Goal: Transaction & Acquisition: Purchase product/service

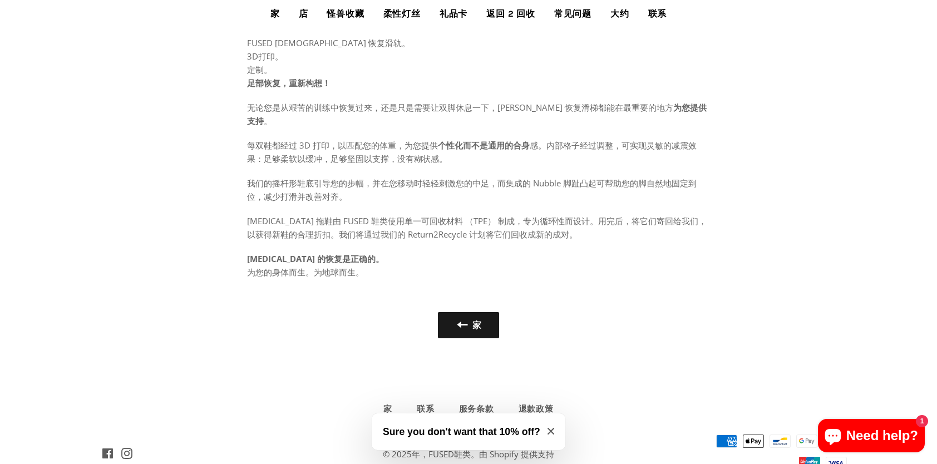
scroll to position [648, 0]
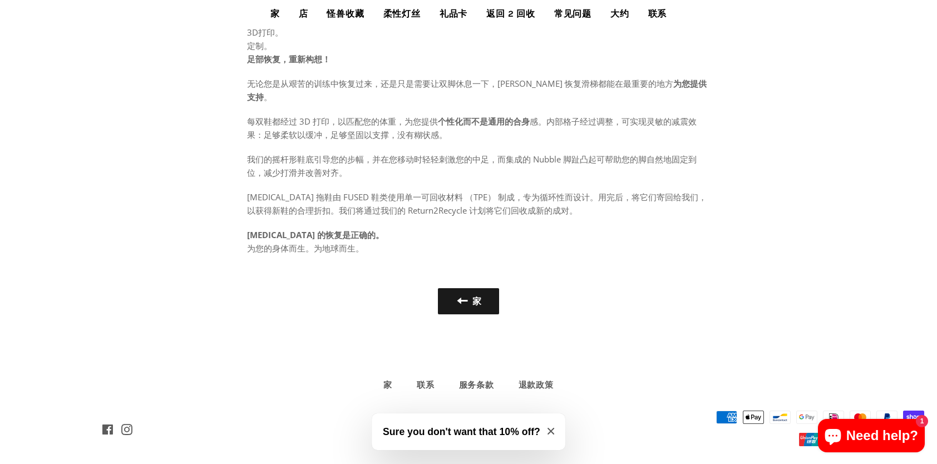
click at [552, 426] on button "Sure you don't want that 10% off?" at bounding box center [469, 432] width 194 height 37
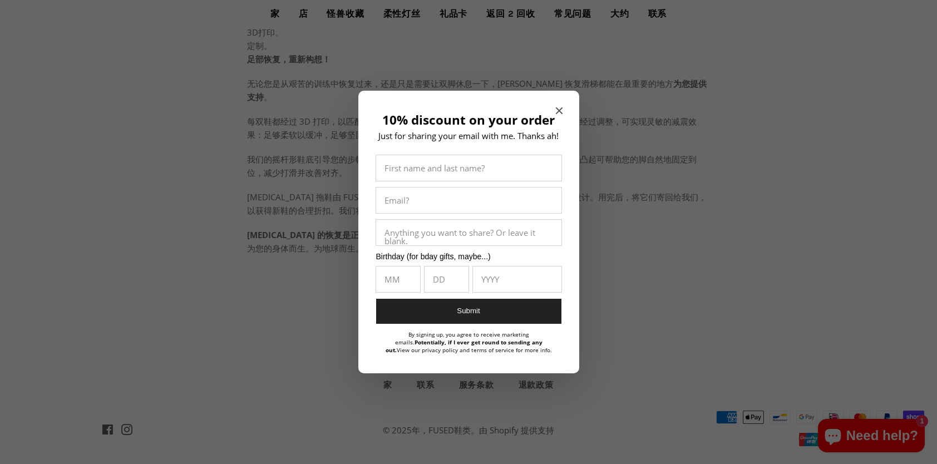
click at [558, 107] on span "Close modal" at bounding box center [559, 110] width 7 height 11
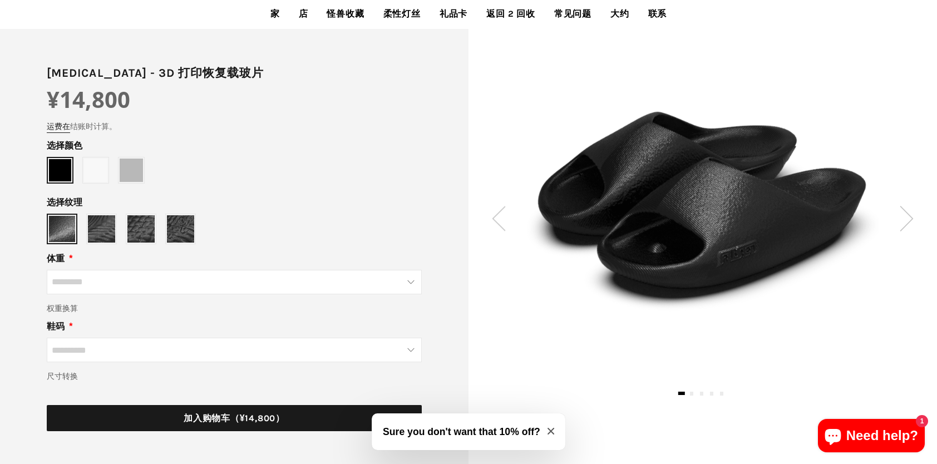
scroll to position [111, 0]
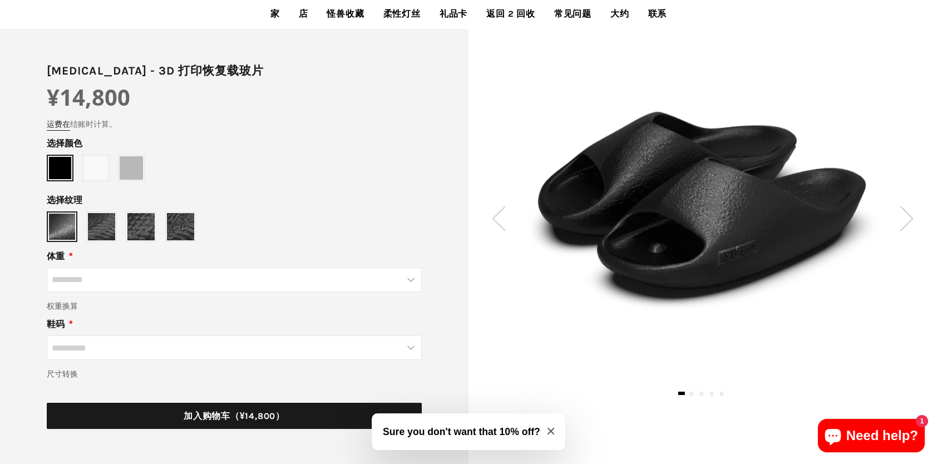
click at [903, 219] on img at bounding box center [907, 218] width 14 height 25
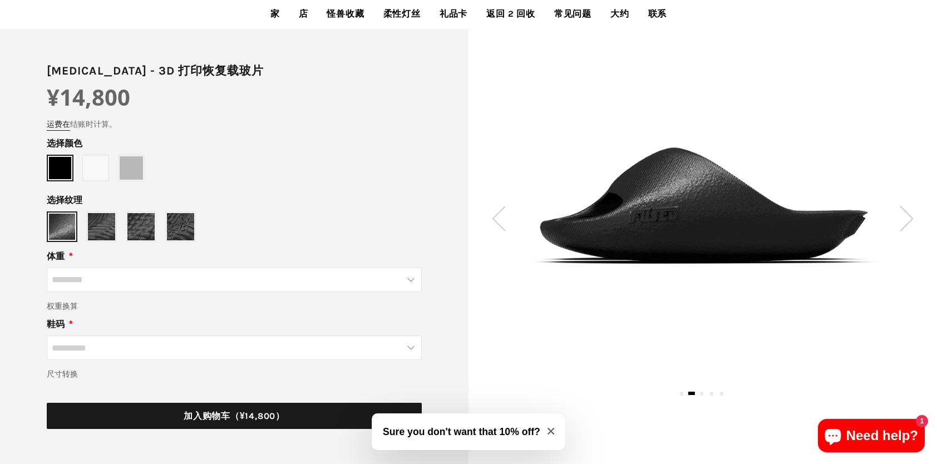
click at [907, 223] on img at bounding box center [907, 218] width 14 height 25
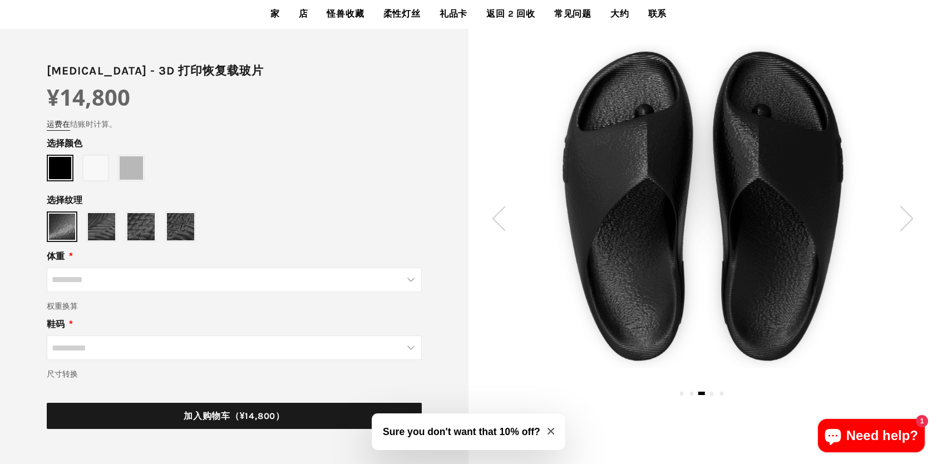
click at [907, 223] on img at bounding box center [907, 218] width 14 height 25
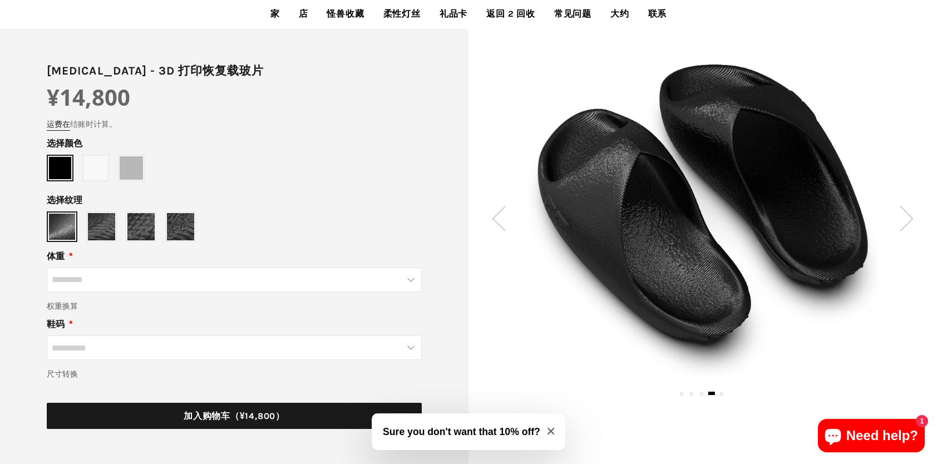
click at [907, 223] on img at bounding box center [907, 218] width 14 height 25
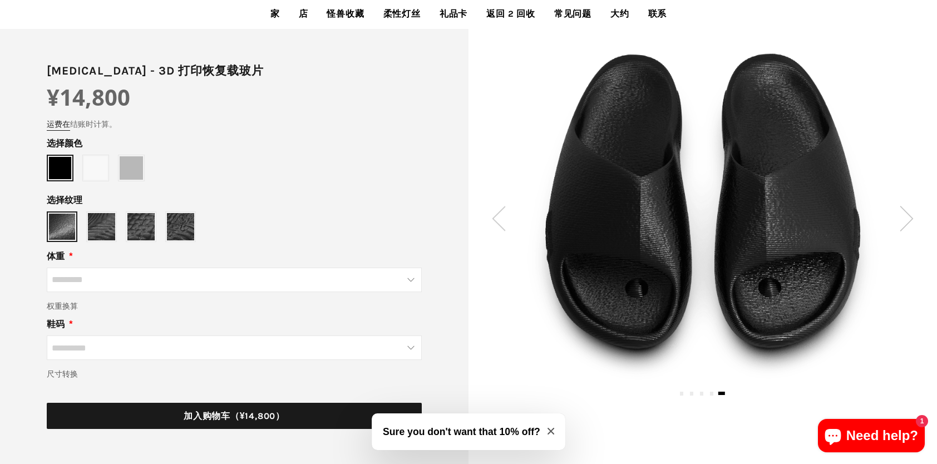
click at [907, 223] on img at bounding box center [907, 218] width 14 height 25
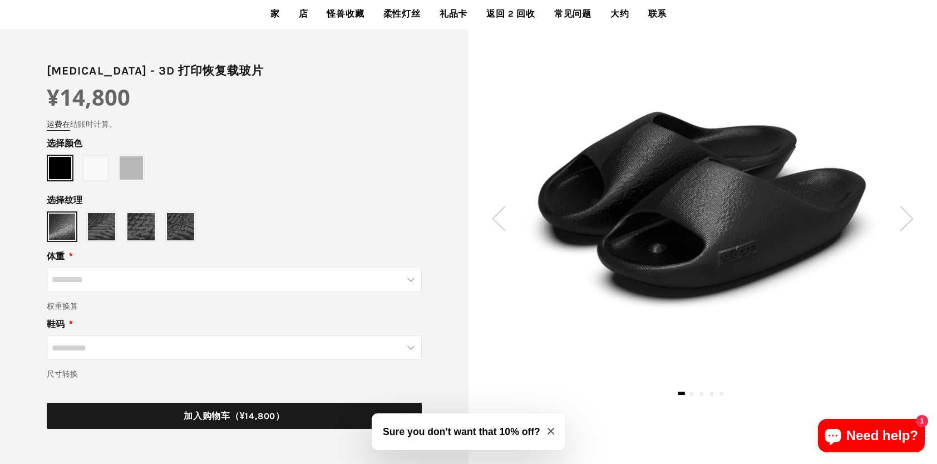
click at [907, 223] on img at bounding box center [907, 218] width 14 height 25
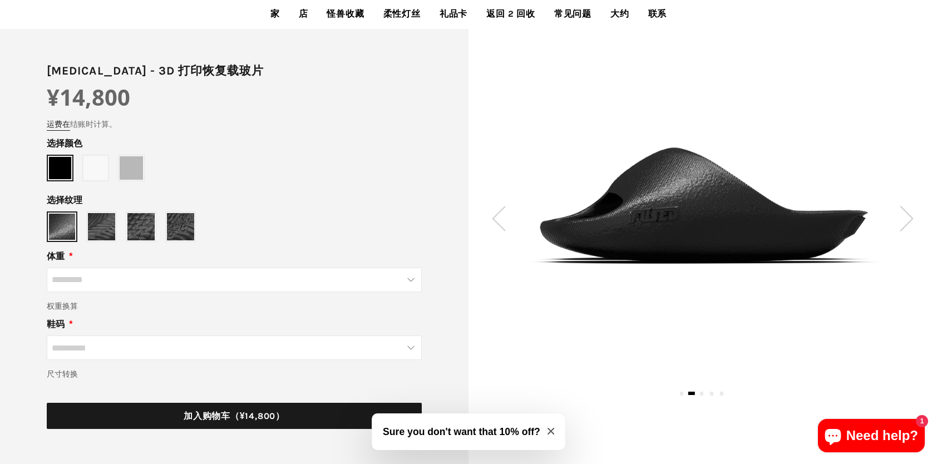
click at [907, 223] on img at bounding box center [907, 218] width 14 height 25
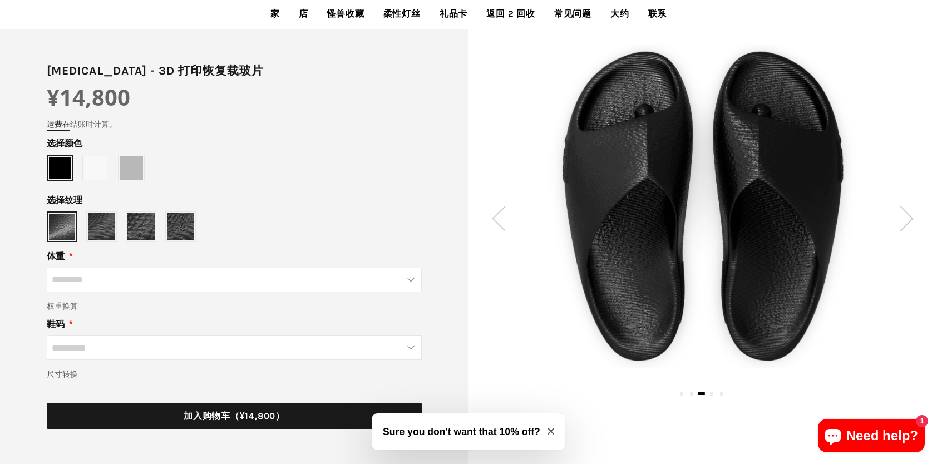
click at [907, 223] on img at bounding box center [907, 218] width 14 height 25
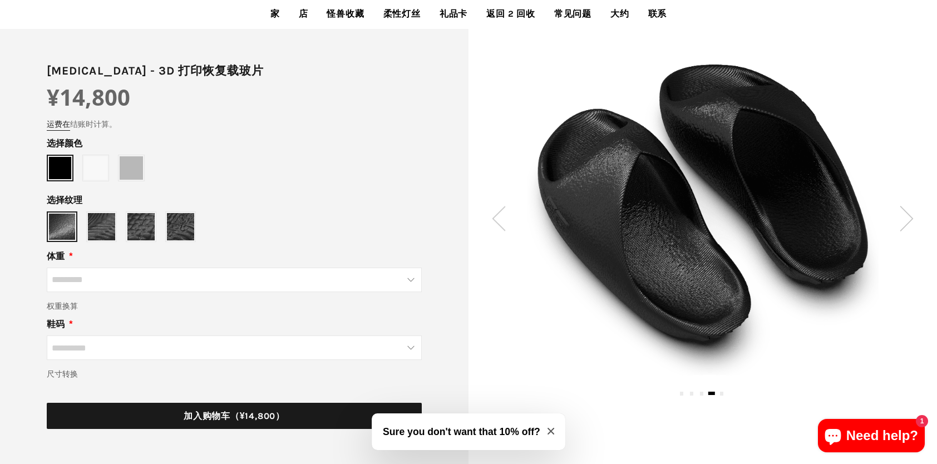
click at [907, 223] on img at bounding box center [907, 218] width 14 height 25
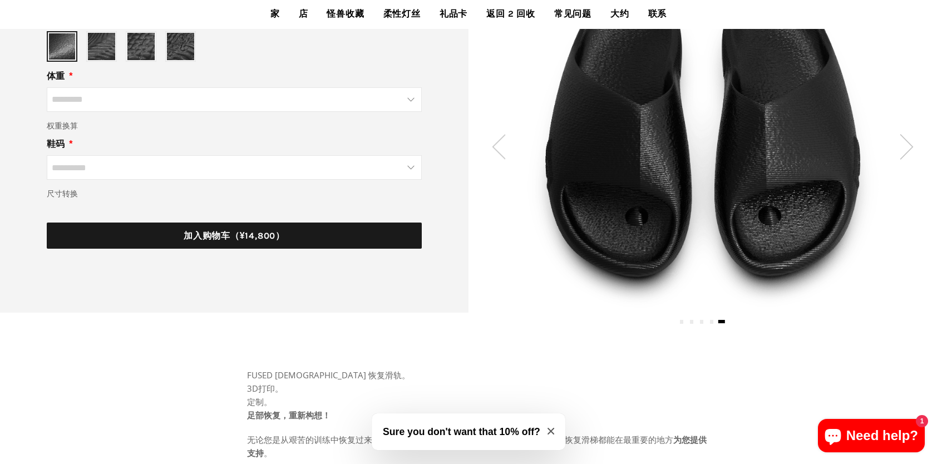
scroll to position [147, 0]
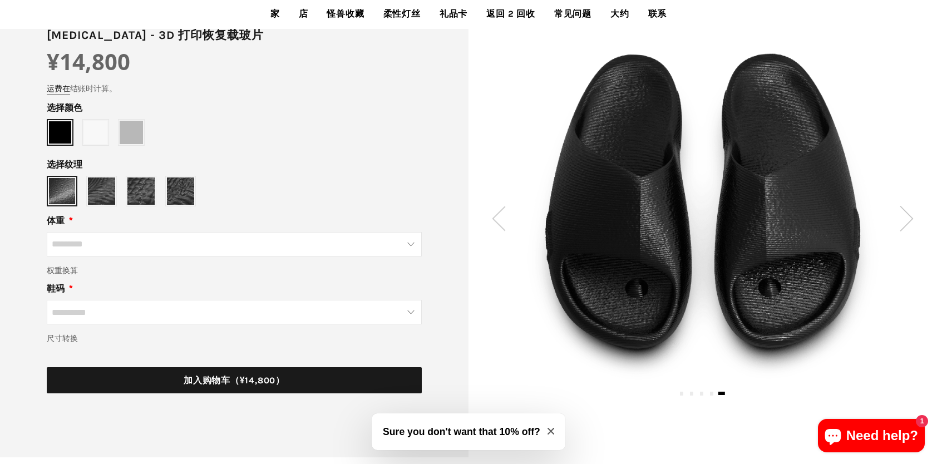
click at [906, 222] on img at bounding box center [907, 218] width 14 height 25
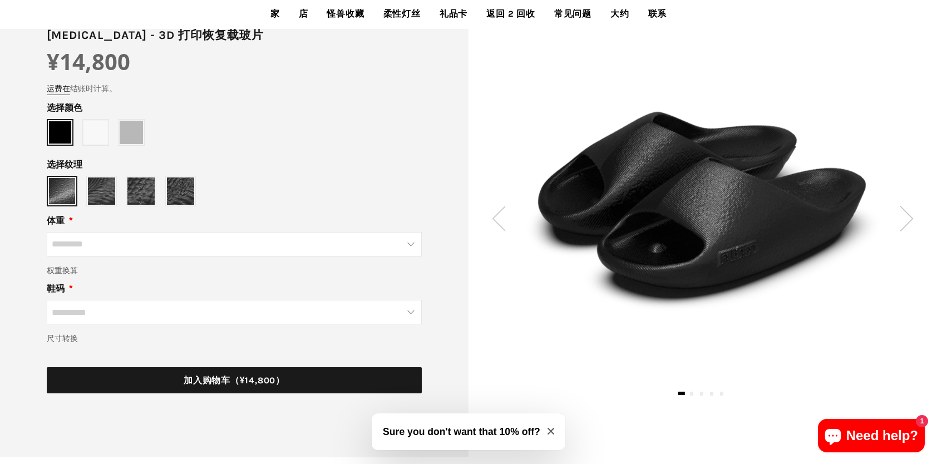
click at [906, 222] on img at bounding box center [907, 218] width 14 height 25
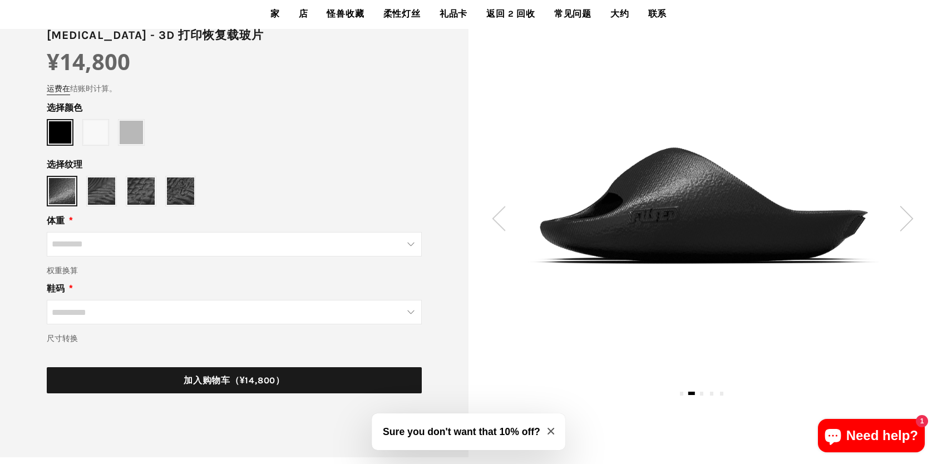
click at [906, 222] on img at bounding box center [907, 218] width 14 height 25
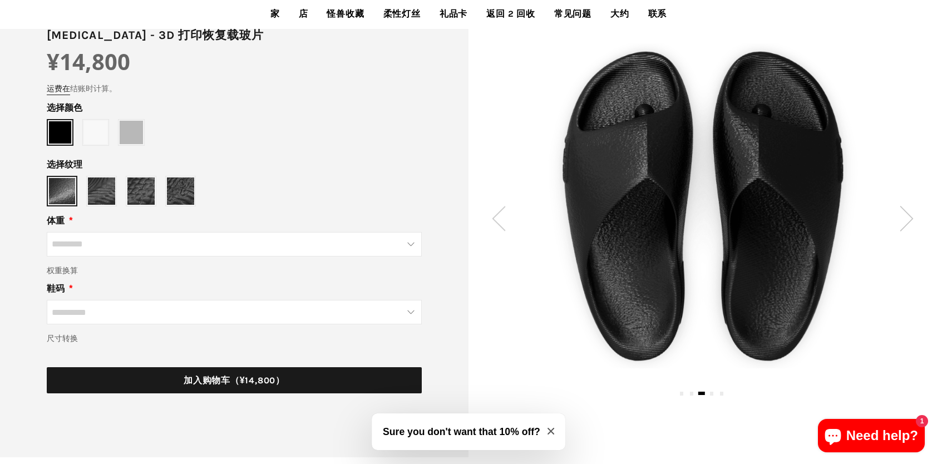
click at [906, 222] on img at bounding box center [907, 218] width 14 height 25
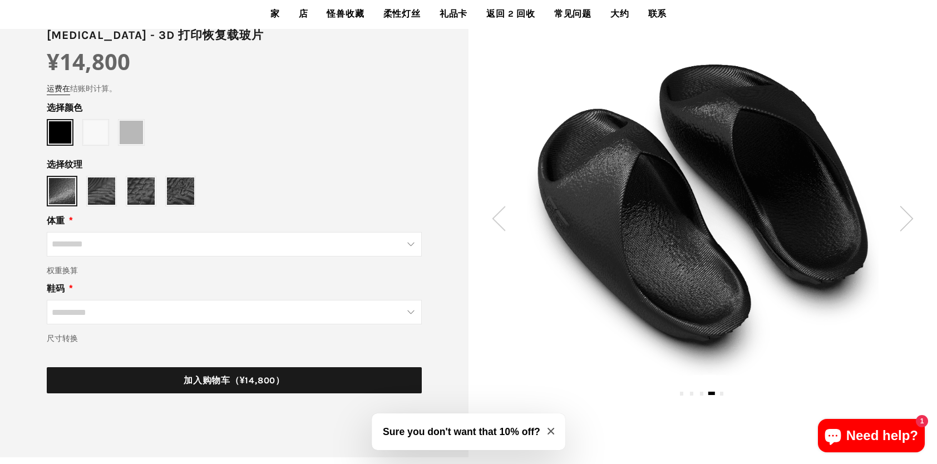
click at [269, 13] on link "家" at bounding box center [275, 14] width 26 height 28
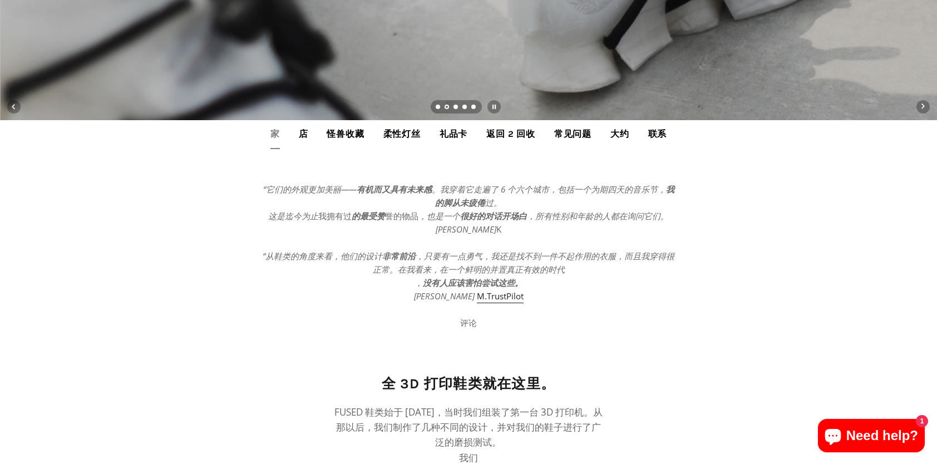
scroll to position [167, 0]
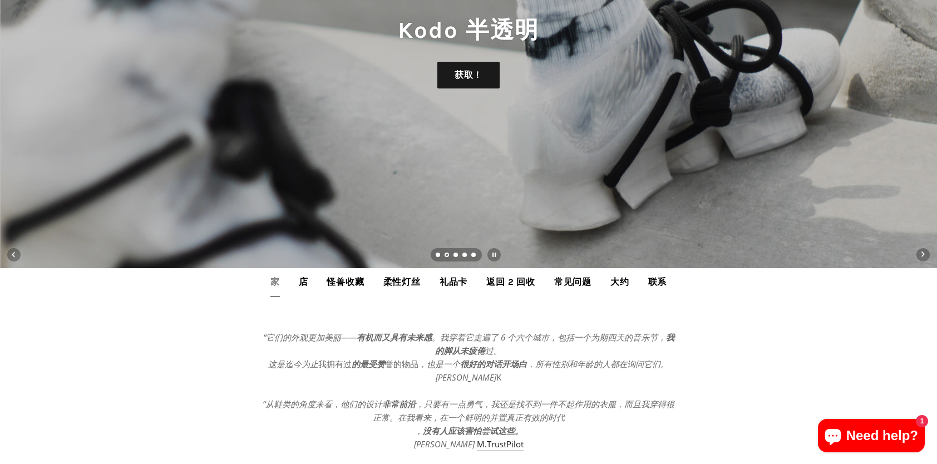
click at [303, 278] on link "店" at bounding box center [304, 282] width 26 height 28
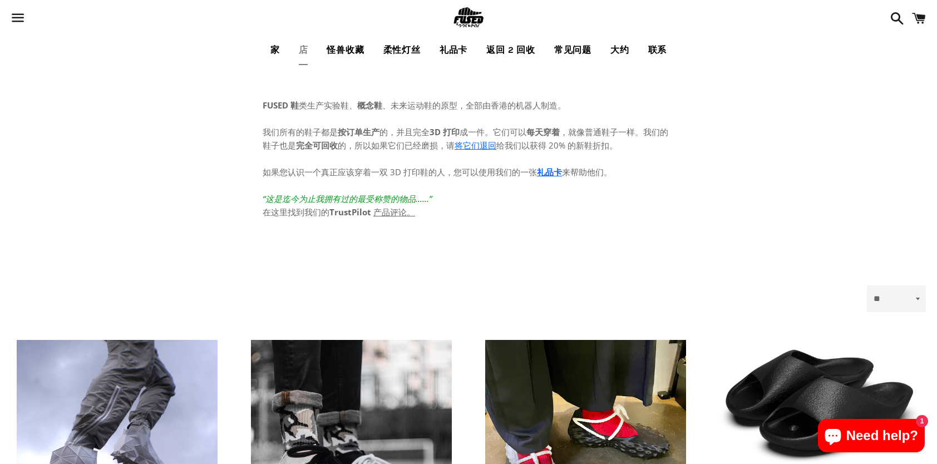
click at [617, 53] on link "大约" at bounding box center [620, 50] width 36 height 28
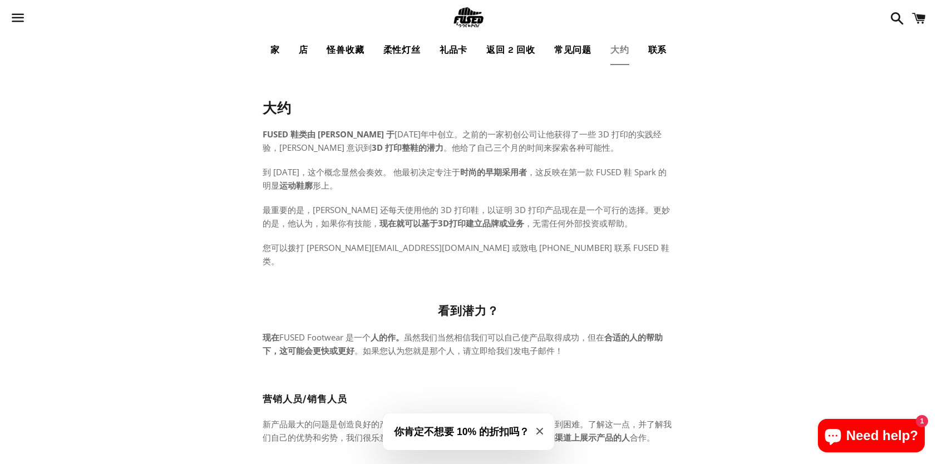
click at [306, 52] on link "店" at bounding box center [304, 50] width 26 height 28
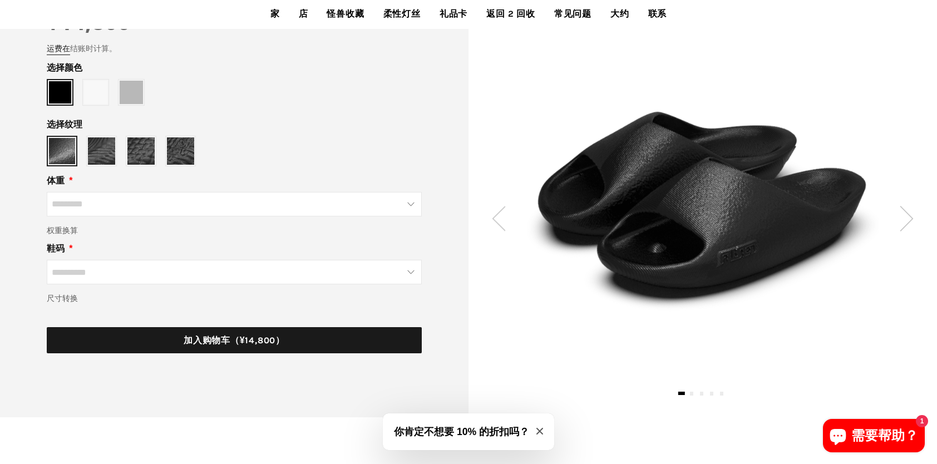
scroll to position [167, 0]
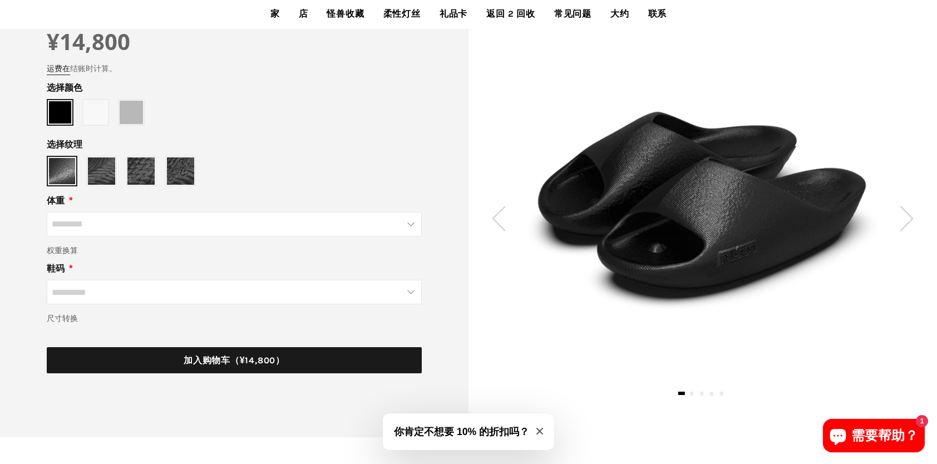
click at [284, 294] on input "鞋码" at bounding box center [234, 292] width 375 height 24
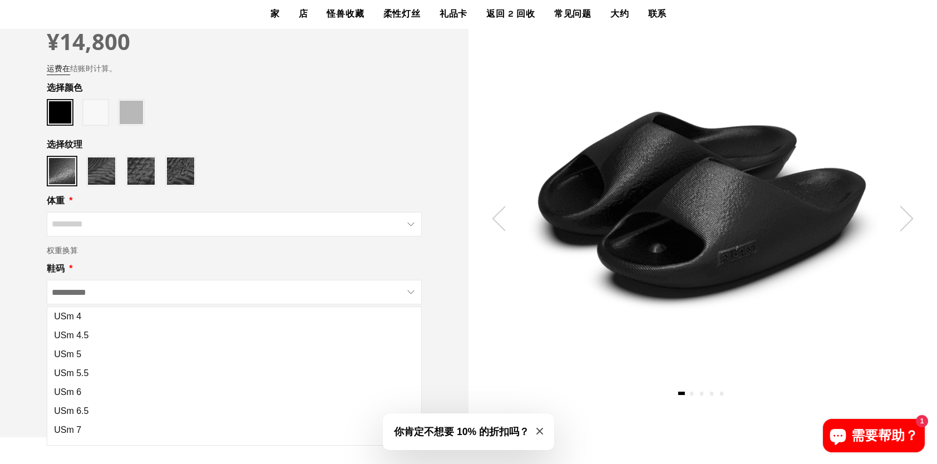
click at [276, 294] on input "鞋码" at bounding box center [234, 292] width 375 height 24
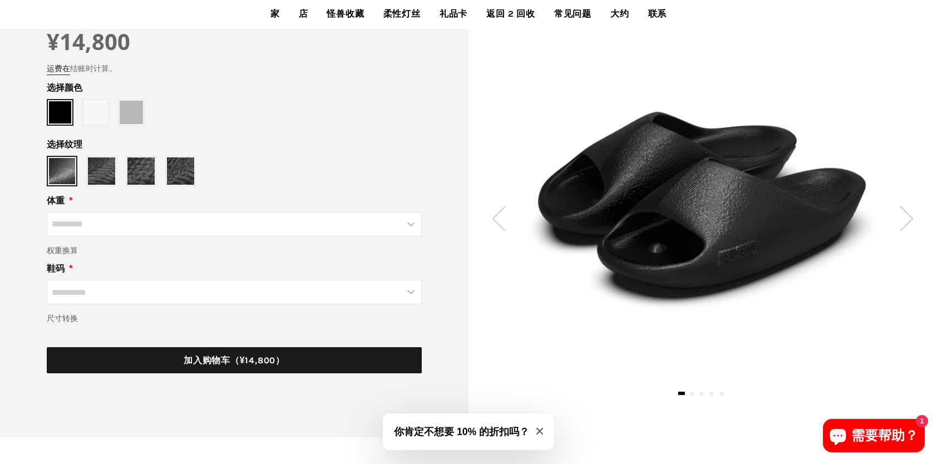
click at [256, 223] on input "体重" at bounding box center [234, 224] width 375 height 24
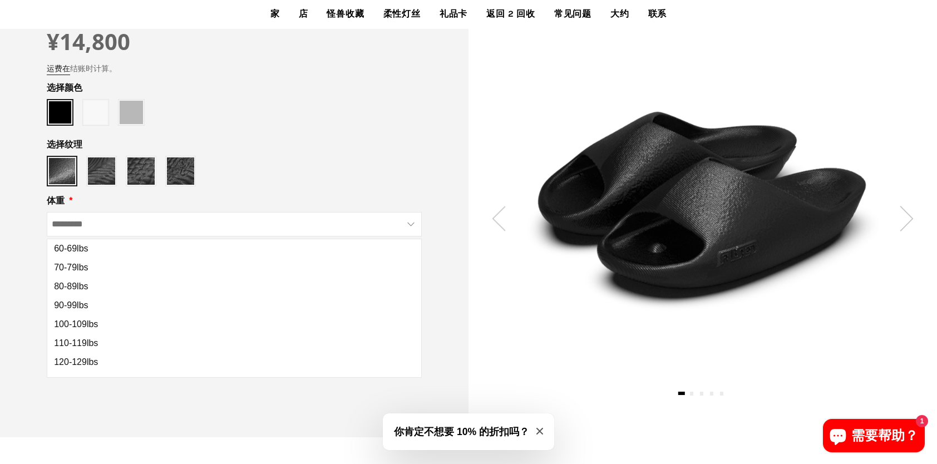
click at [256, 223] on input "体重" at bounding box center [234, 224] width 375 height 24
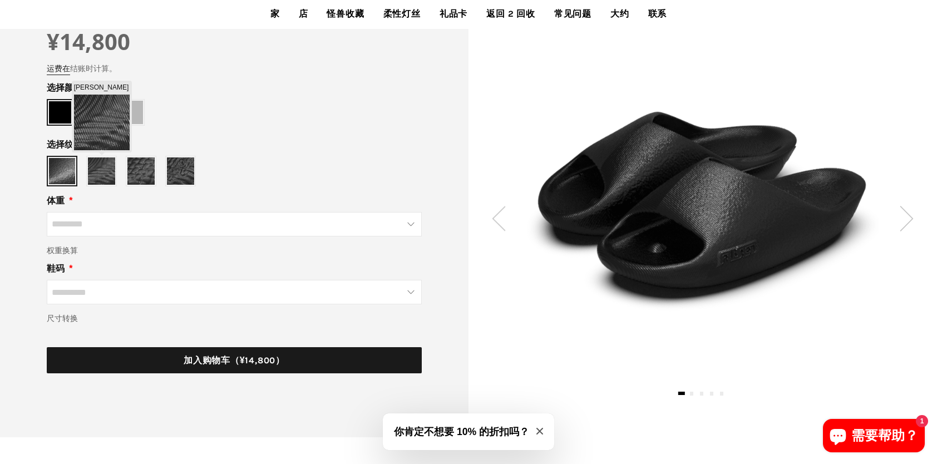
click at [107, 169] on img at bounding box center [101, 171] width 27 height 27
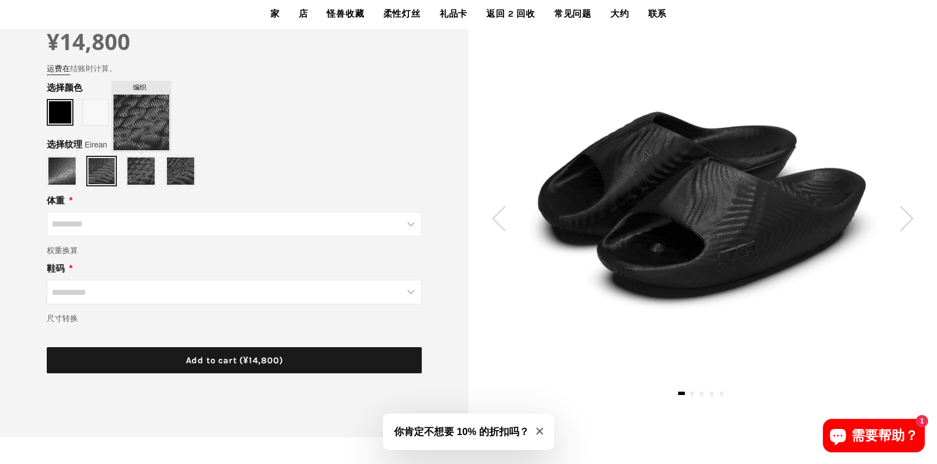
click at [140, 166] on img at bounding box center [140, 171] width 27 height 27
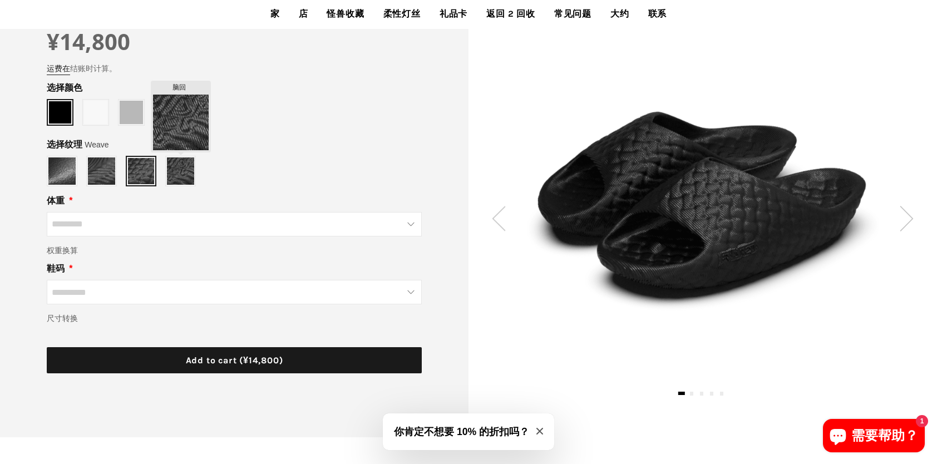
click at [173, 176] on img at bounding box center [180, 171] width 27 height 27
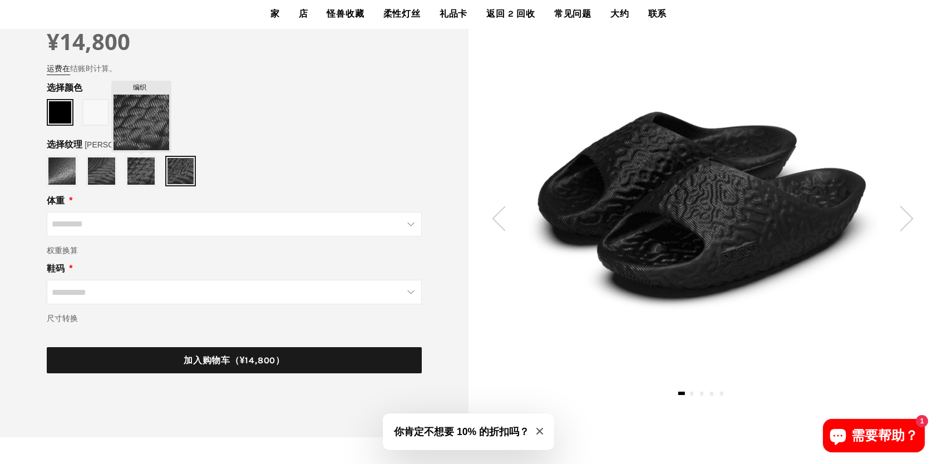
click at [146, 171] on img at bounding box center [140, 171] width 27 height 27
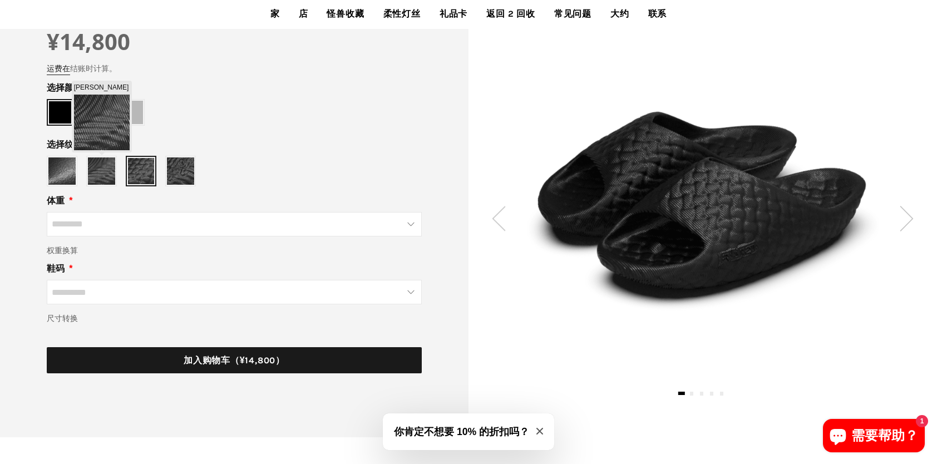
click at [103, 170] on img at bounding box center [101, 171] width 27 height 27
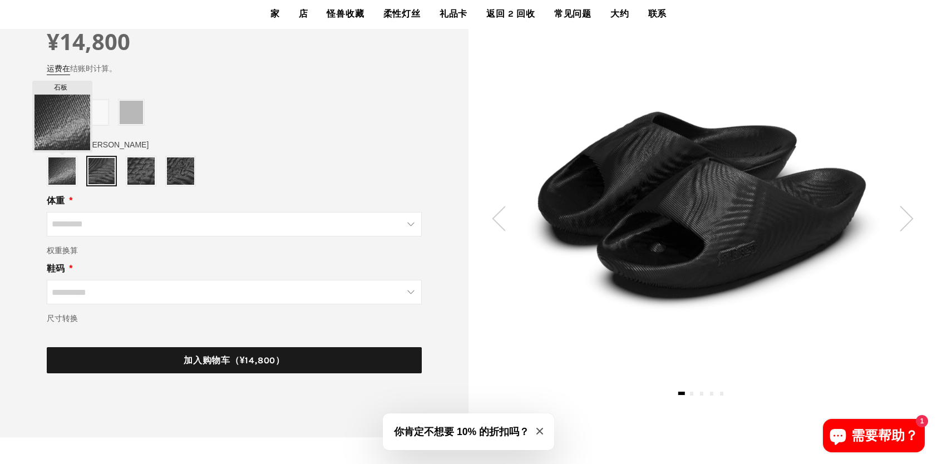
click at [57, 163] on img at bounding box center [61, 171] width 27 height 27
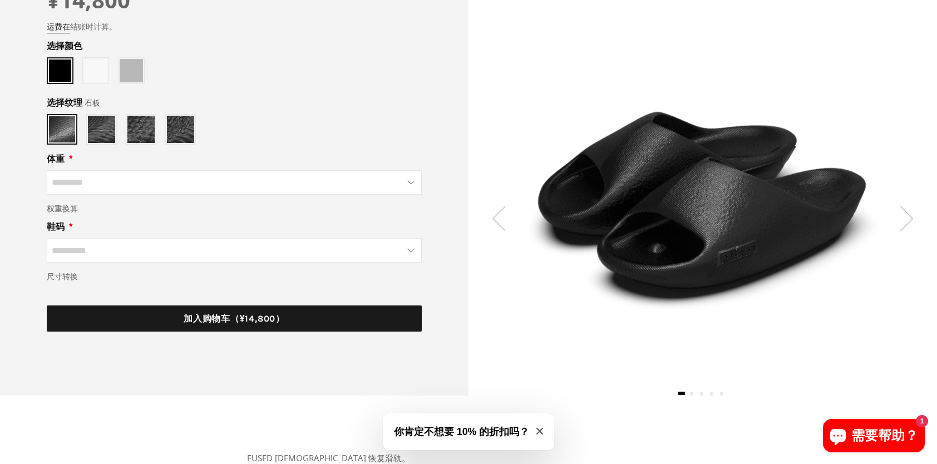
scroll to position [223, 0]
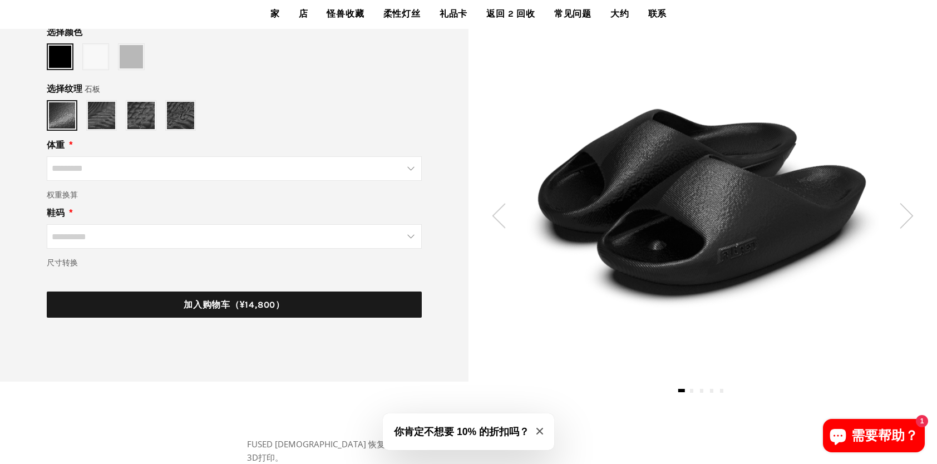
click at [912, 219] on img at bounding box center [907, 215] width 14 height 25
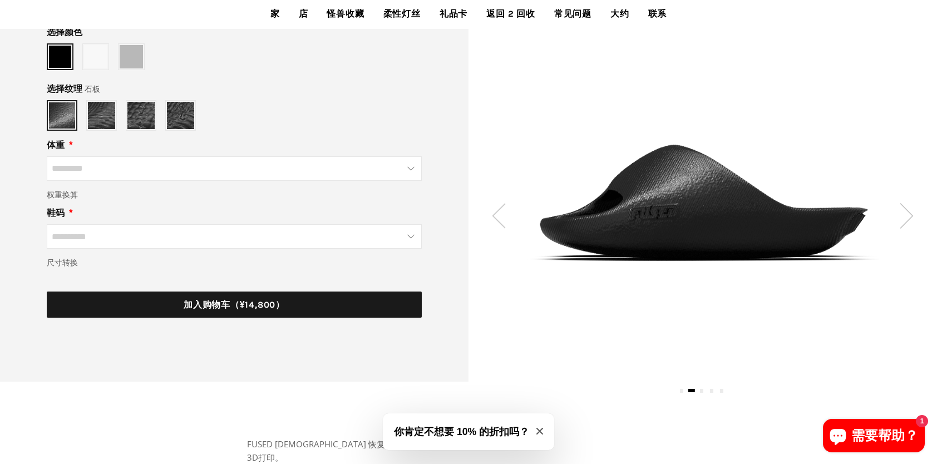
click at [907, 216] on img at bounding box center [907, 215] width 14 height 25
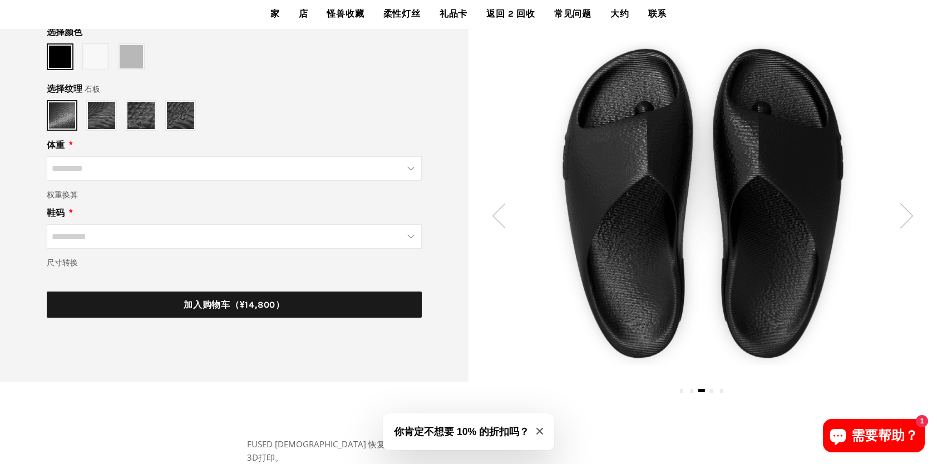
click at [906, 216] on img at bounding box center [907, 215] width 14 height 25
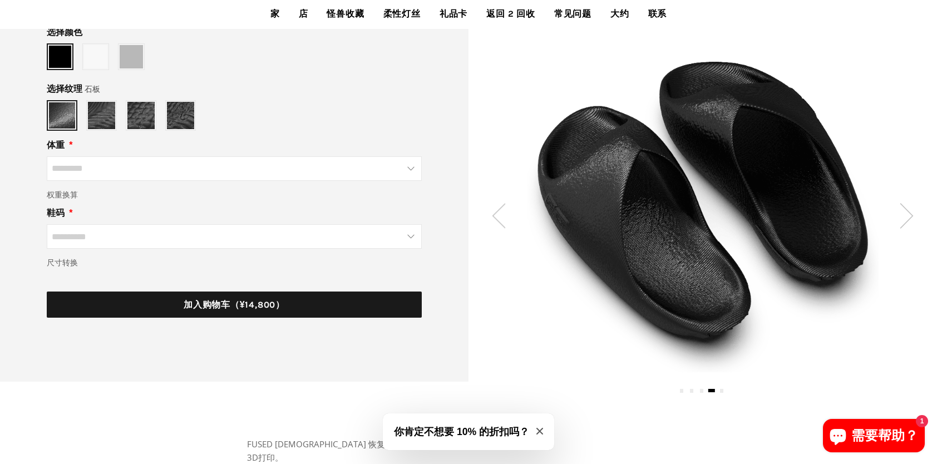
click at [906, 216] on img at bounding box center [907, 215] width 14 height 25
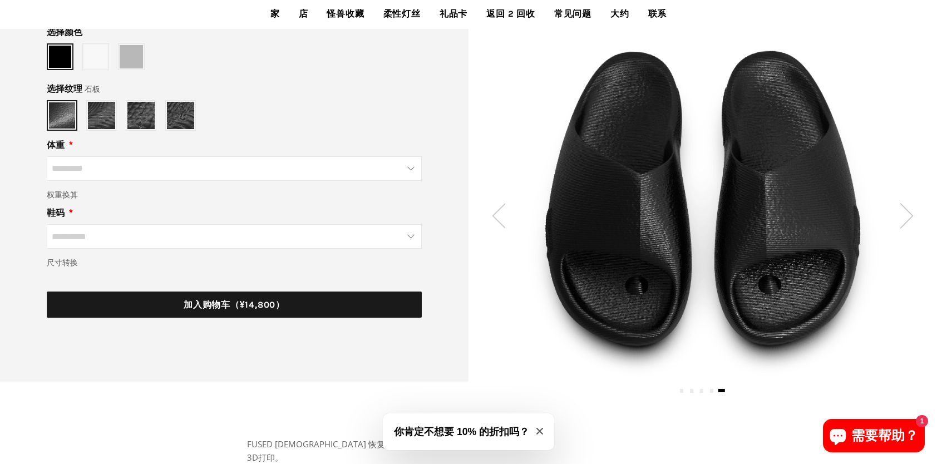
click at [906, 216] on img at bounding box center [907, 215] width 14 height 25
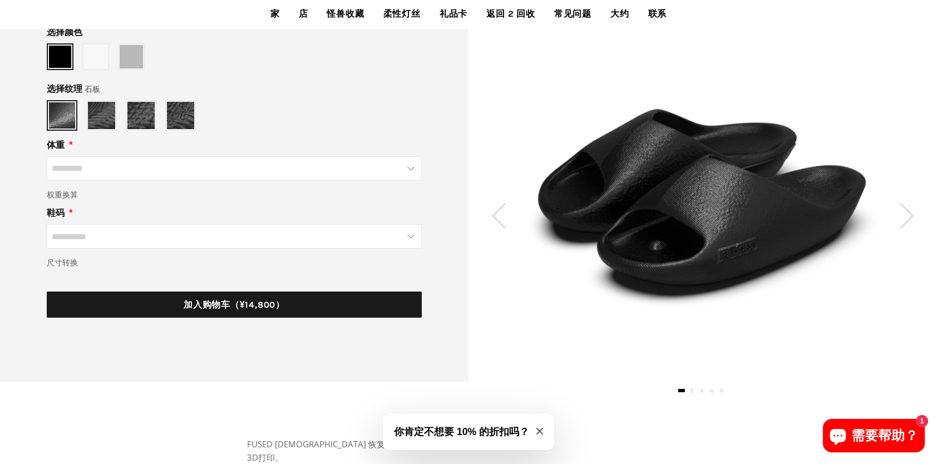
click at [906, 216] on img at bounding box center [907, 215] width 14 height 25
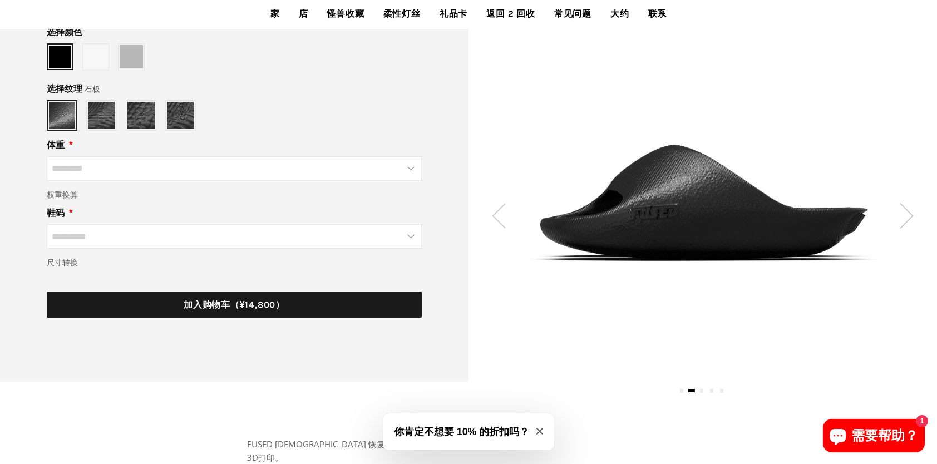
click at [906, 216] on img at bounding box center [907, 215] width 14 height 25
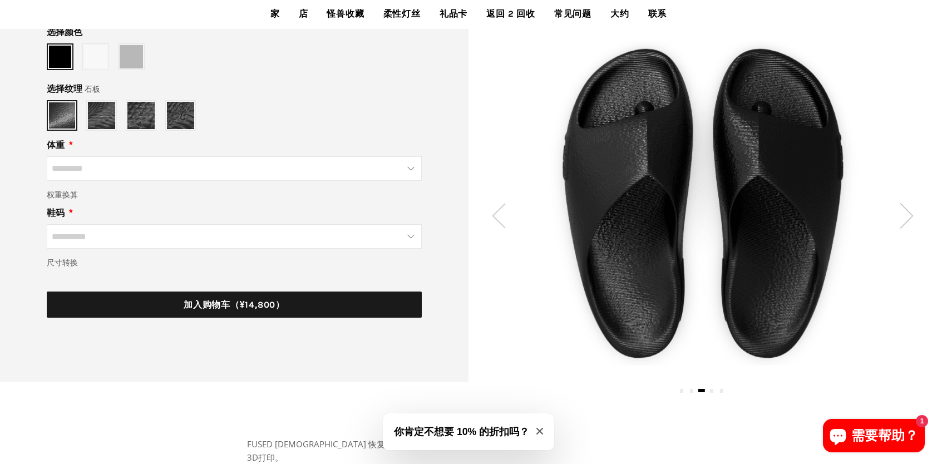
click at [906, 216] on img at bounding box center [907, 215] width 14 height 25
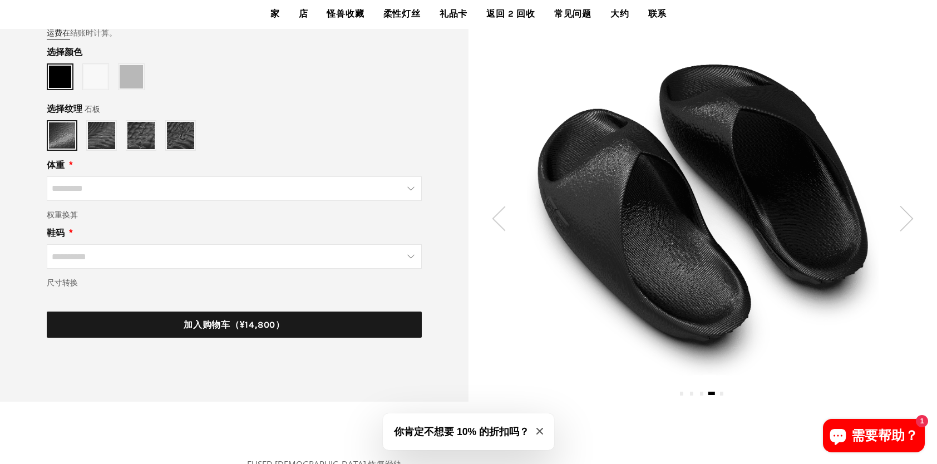
scroll to position [203, 0]
click at [494, 218] on img at bounding box center [499, 218] width 14 height 25
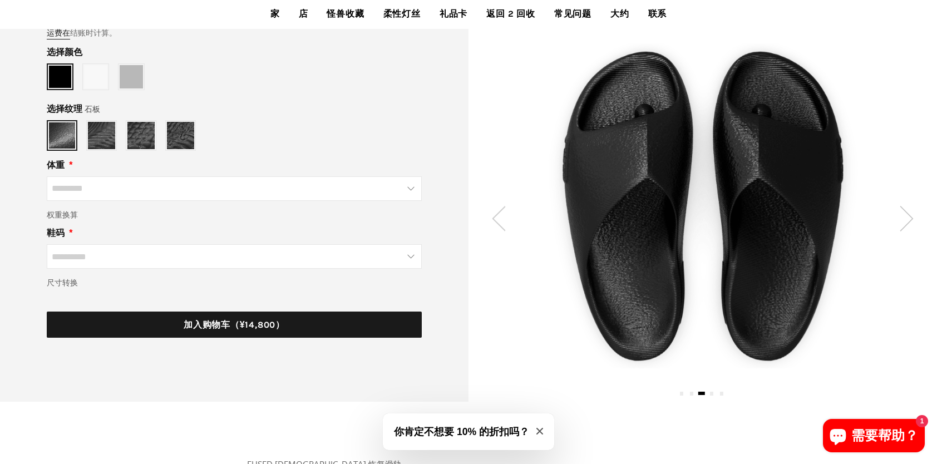
click at [494, 218] on img at bounding box center [499, 218] width 14 height 25
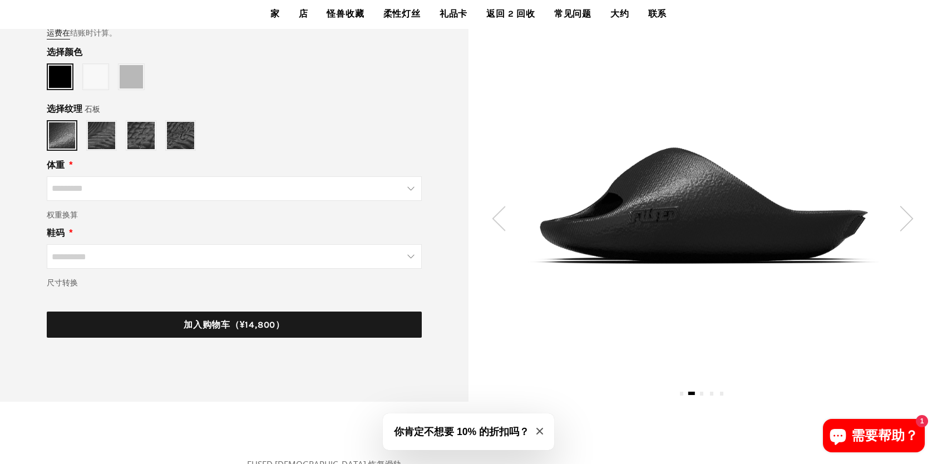
click at [908, 223] on img at bounding box center [907, 218] width 14 height 25
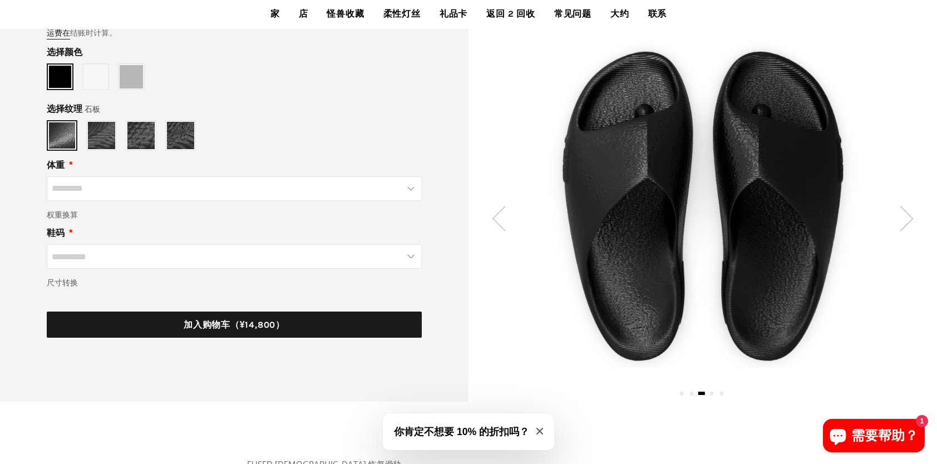
click at [908, 223] on img at bounding box center [907, 218] width 14 height 25
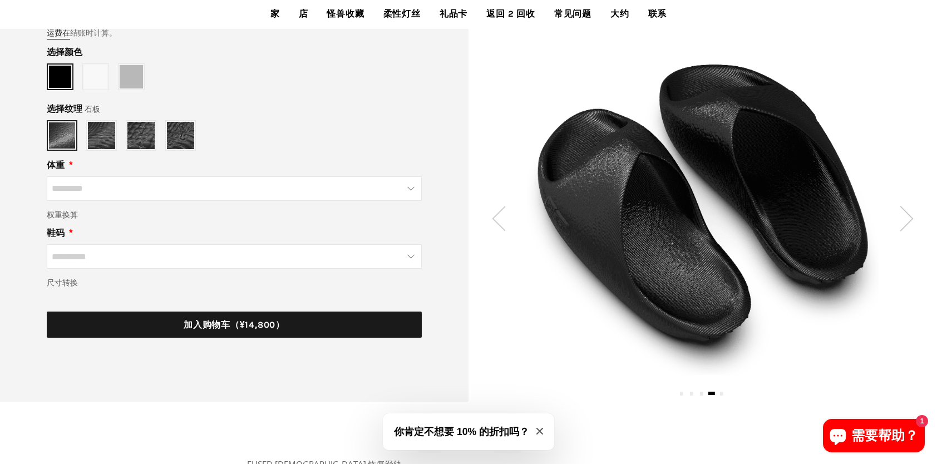
click at [908, 223] on img at bounding box center [907, 218] width 14 height 25
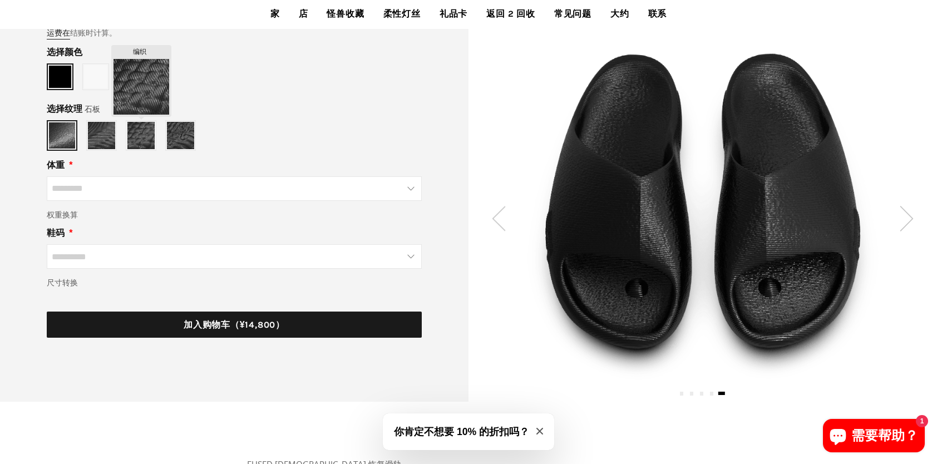
click at [132, 135] on img at bounding box center [140, 135] width 27 height 27
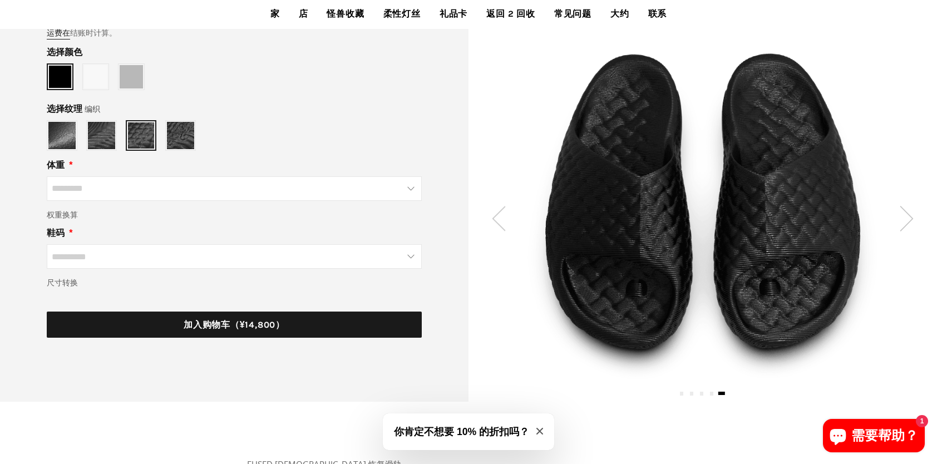
click at [904, 223] on img at bounding box center [907, 218] width 14 height 25
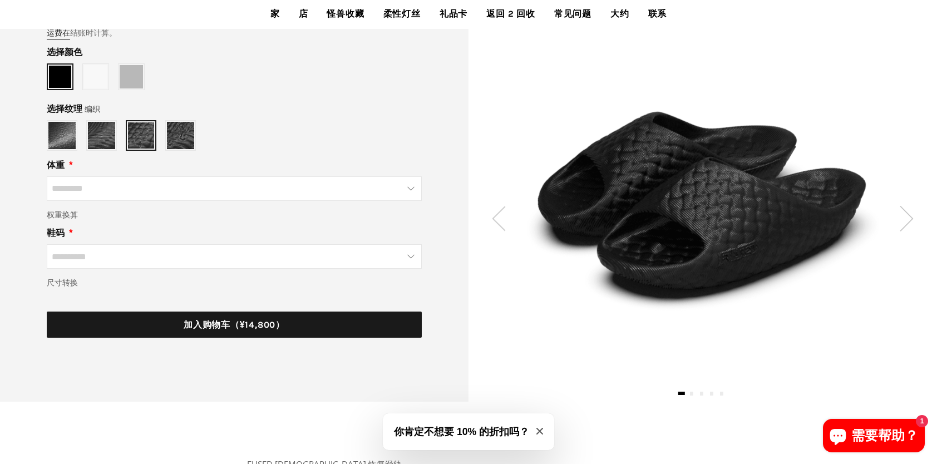
click at [900, 220] on img at bounding box center [907, 218] width 14 height 25
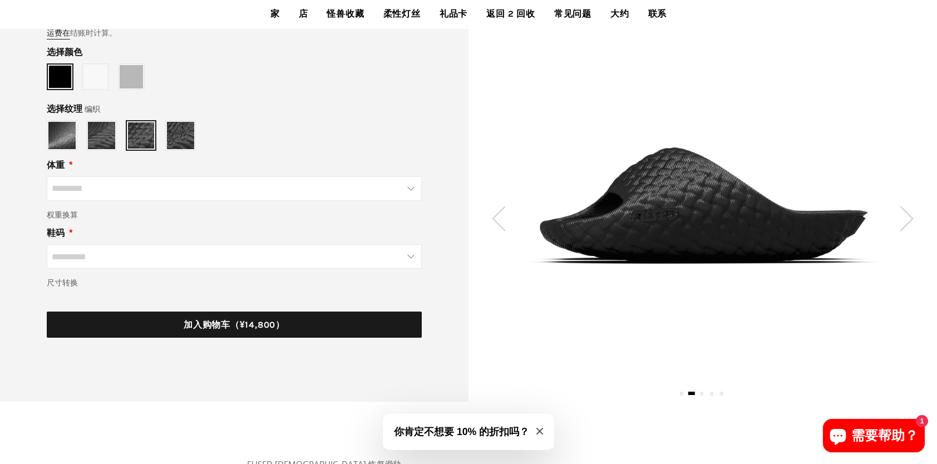
click at [902, 218] on img at bounding box center [907, 218] width 14 height 25
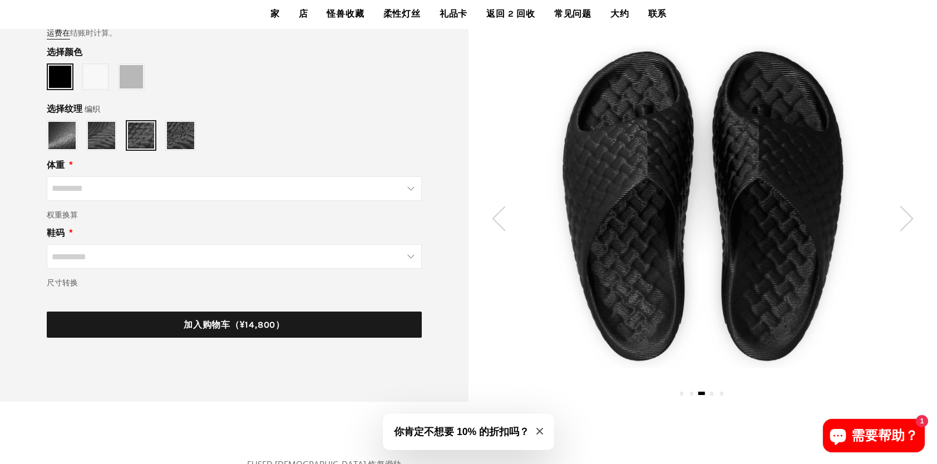
click at [902, 218] on img at bounding box center [907, 218] width 14 height 25
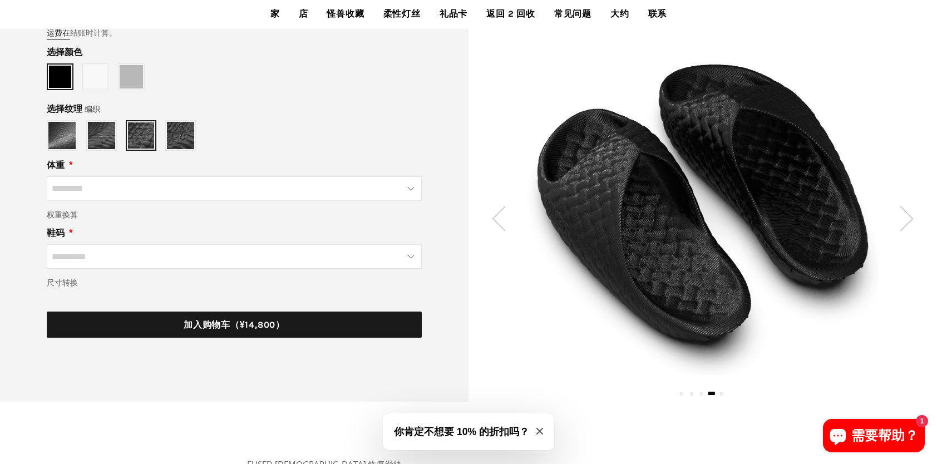
click at [902, 218] on img at bounding box center [907, 218] width 14 height 25
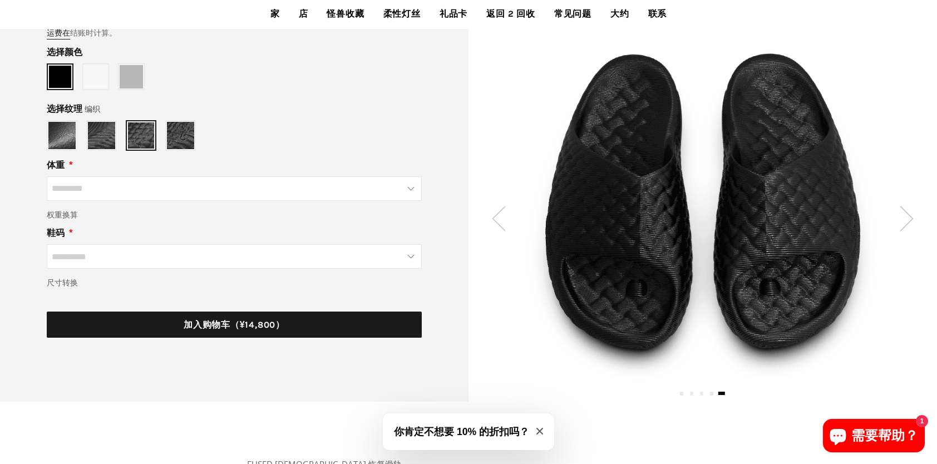
click at [902, 218] on img at bounding box center [907, 218] width 14 height 25
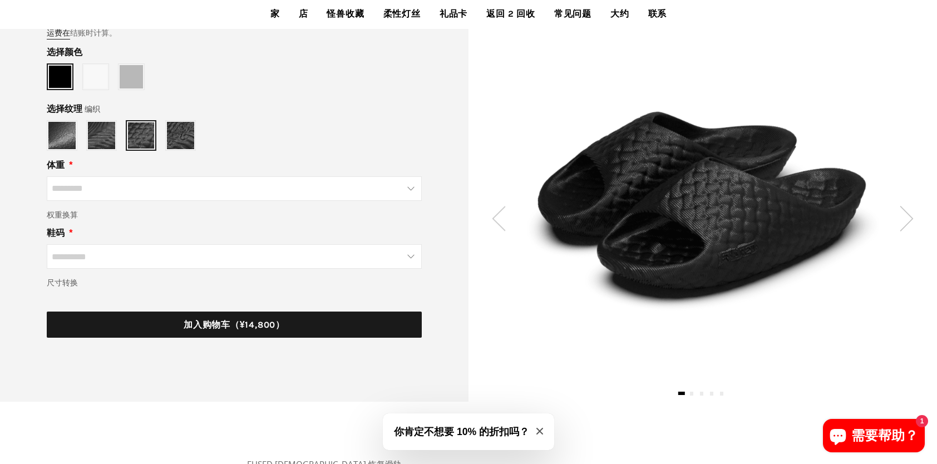
click at [902, 218] on img at bounding box center [907, 218] width 14 height 25
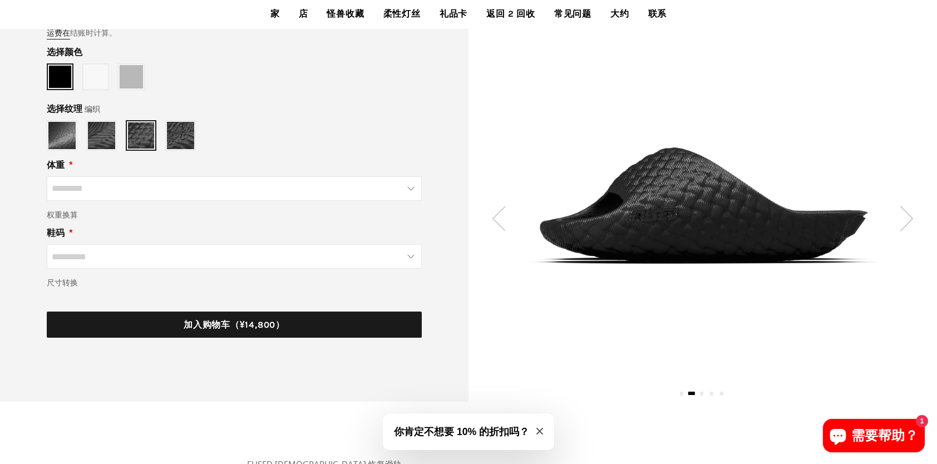
click at [902, 218] on img at bounding box center [907, 218] width 14 height 25
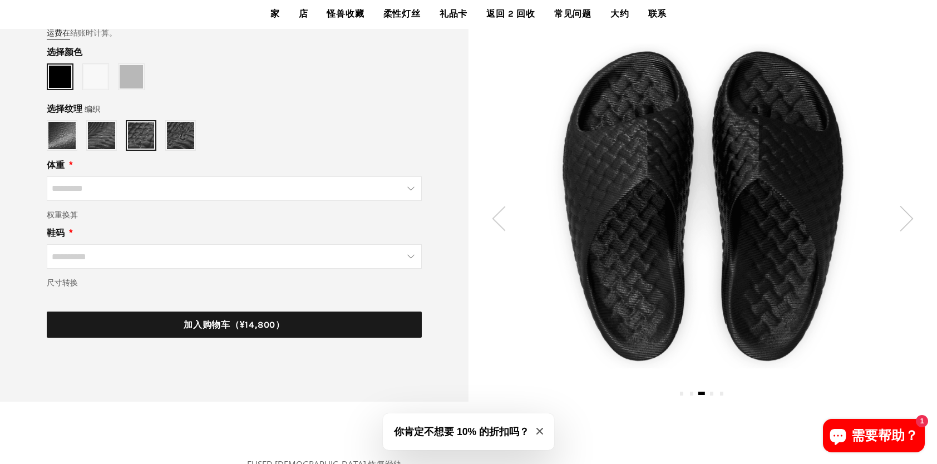
click at [902, 218] on img at bounding box center [907, 218] width 14 height 25
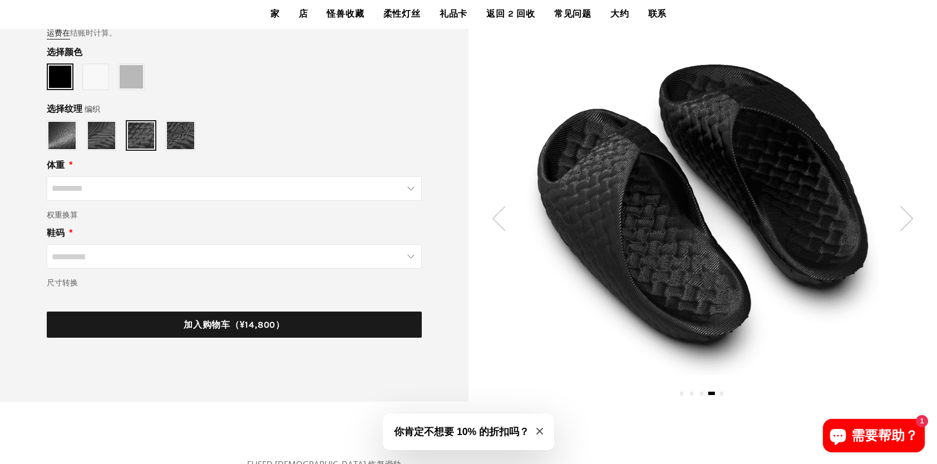
click at [902, 218] on img at bounding box center [907, 218] width 14 height 25
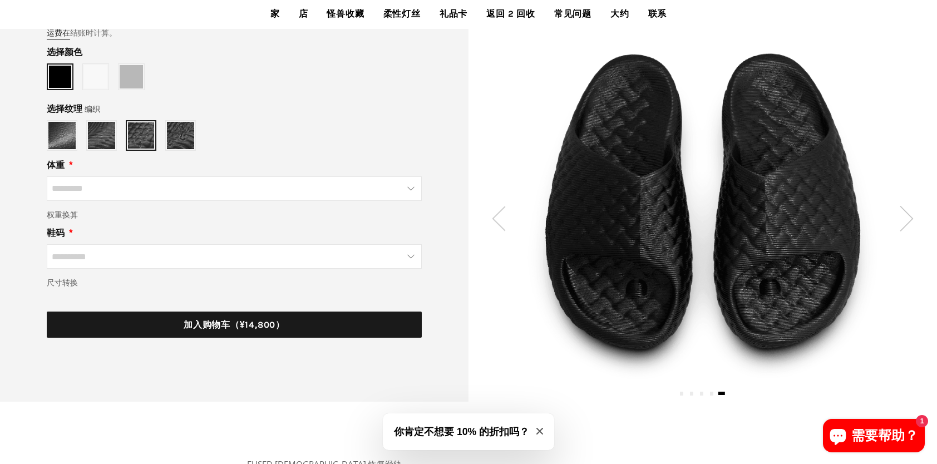
click at [902, 218] on img at bounding box center [907, 218] width 14 height 25
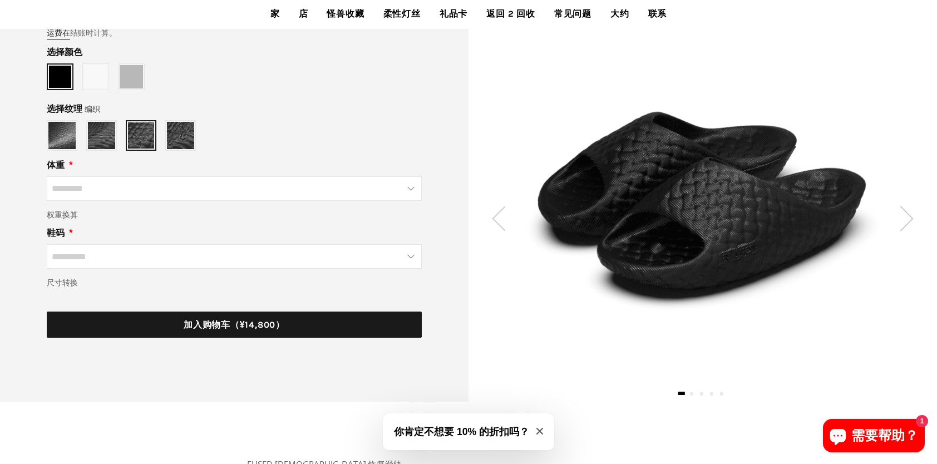
click at [902, 218] on img at bounding box center [907, 218] width 14 height 25
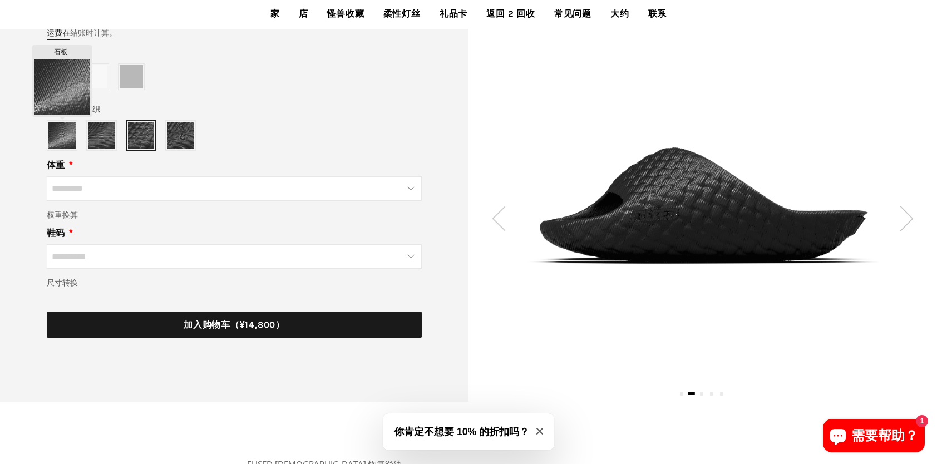
click at [60, 132] on img at bounding box center [61, 135] width 27 height 27
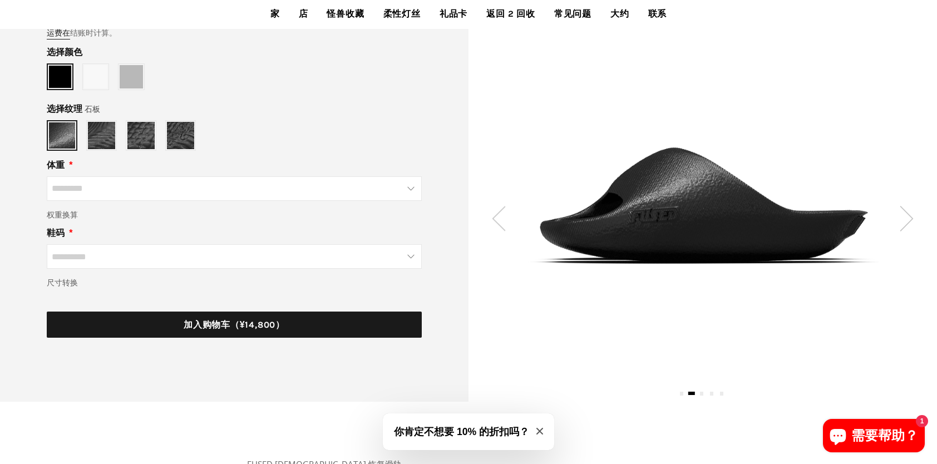
click at [500, 218] on img at bounding box center [499, 218] width 14 height 25
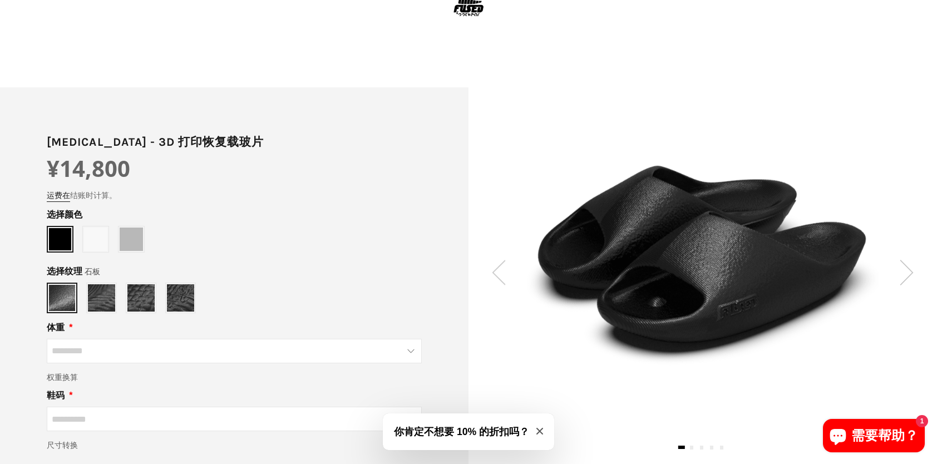
scroll to position [36, 0]
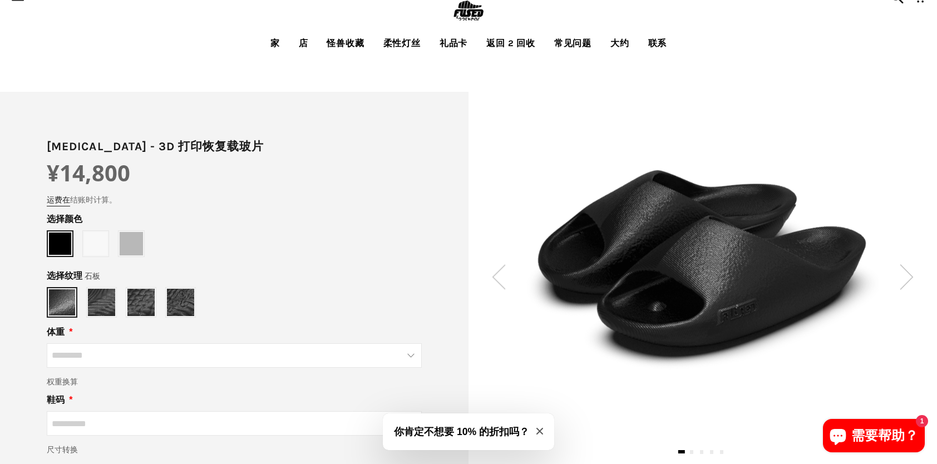
click at [912, 276] on img at bounding box center [907, 276] width 14 height 25
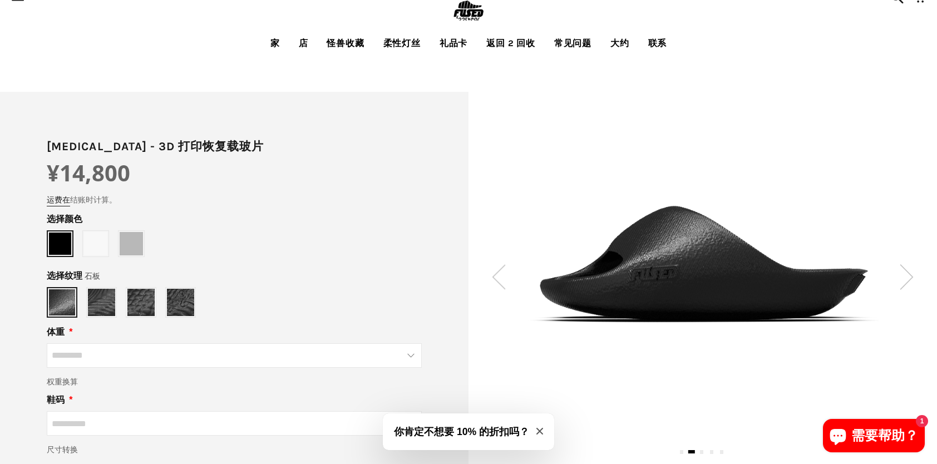
click at [912, 276] on img at bounding box center [907, 276] width 14 height 25
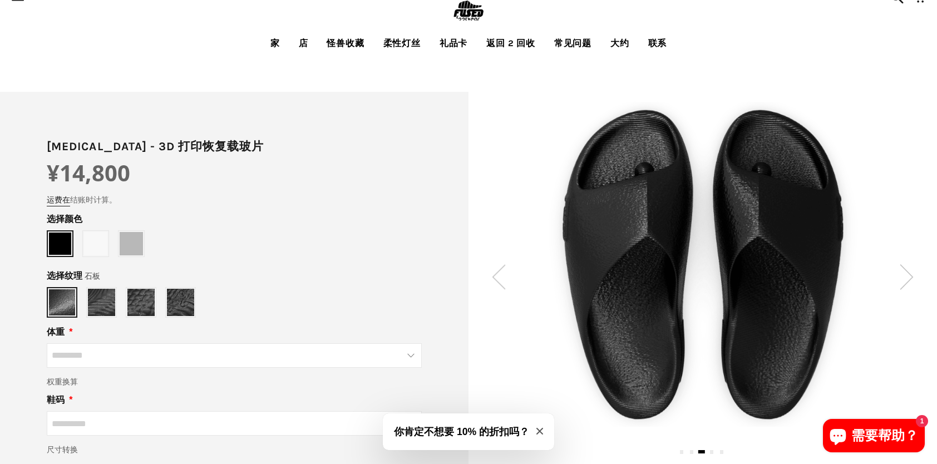
click at [498, 280] on img at bounding box center [499, 276] width 14 height 25
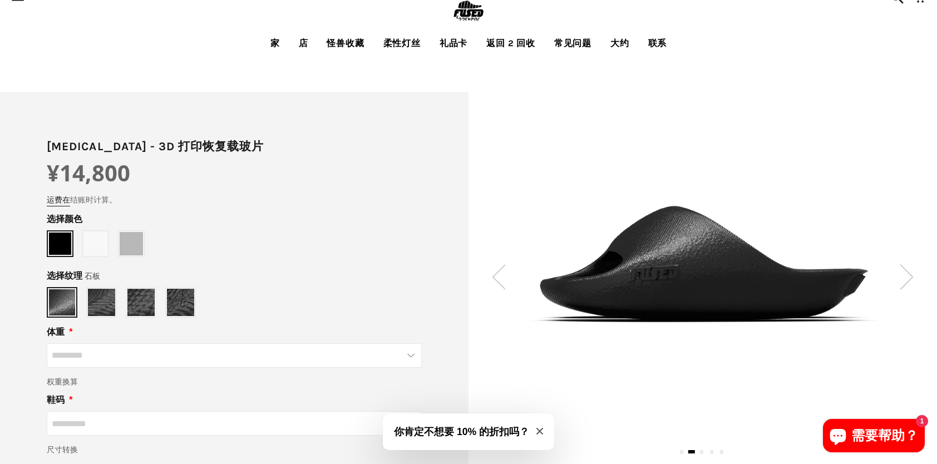
click at [906, 282] on img at bounding box center [907, 276] width 14 height 25
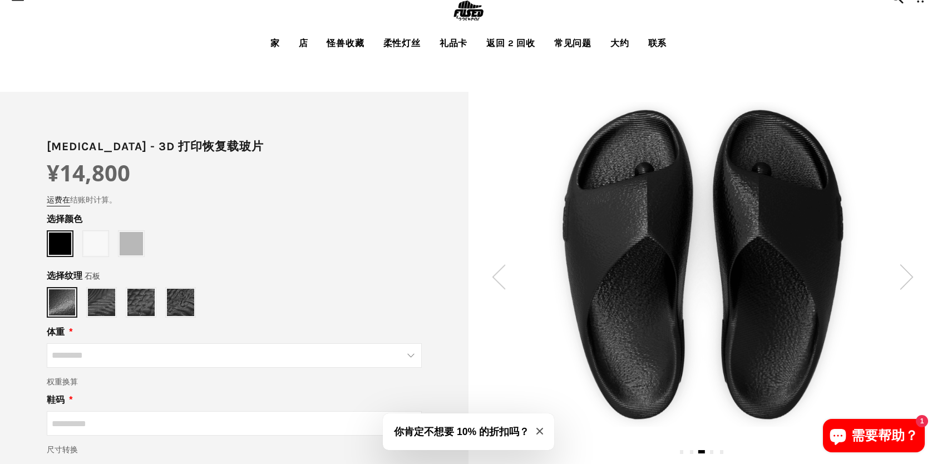
click at [495, 281] on img at bounding box center [499, 276] width 14 height 25
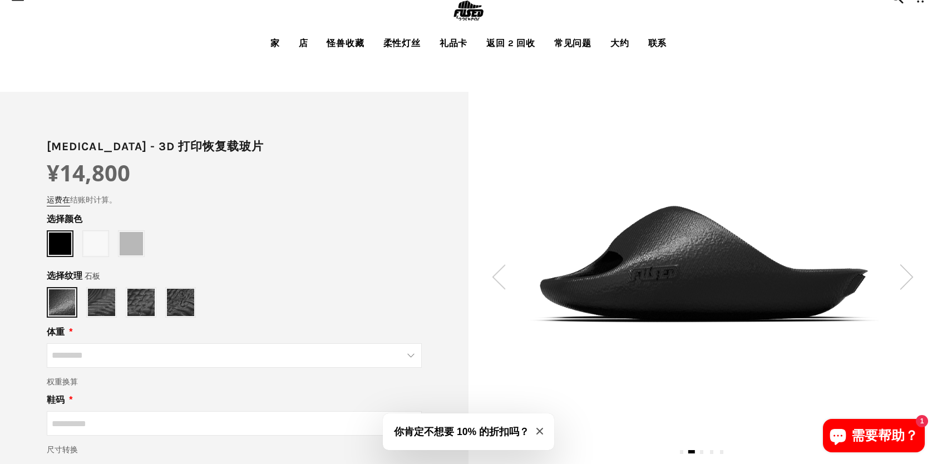
click at [495, 281] on img at bounding box center [499, 276] width 14 height 25
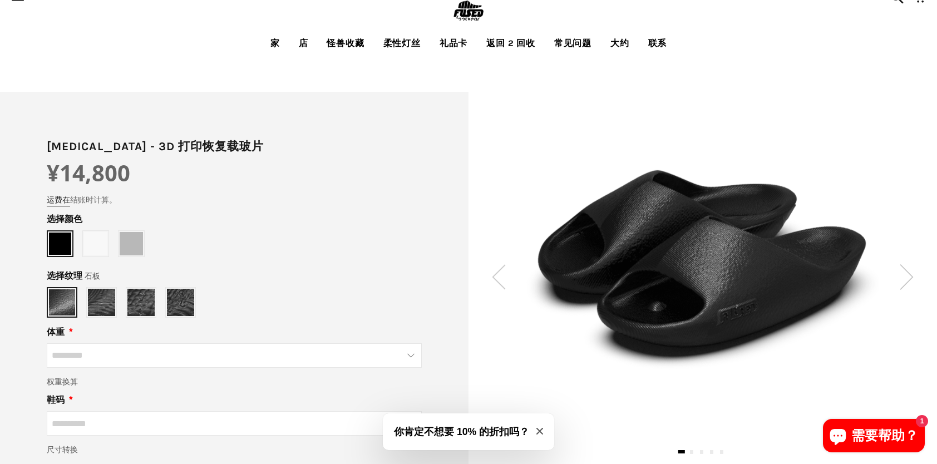
click at [495, 281] on img at bounding box center [499, 276] width 14 height 25
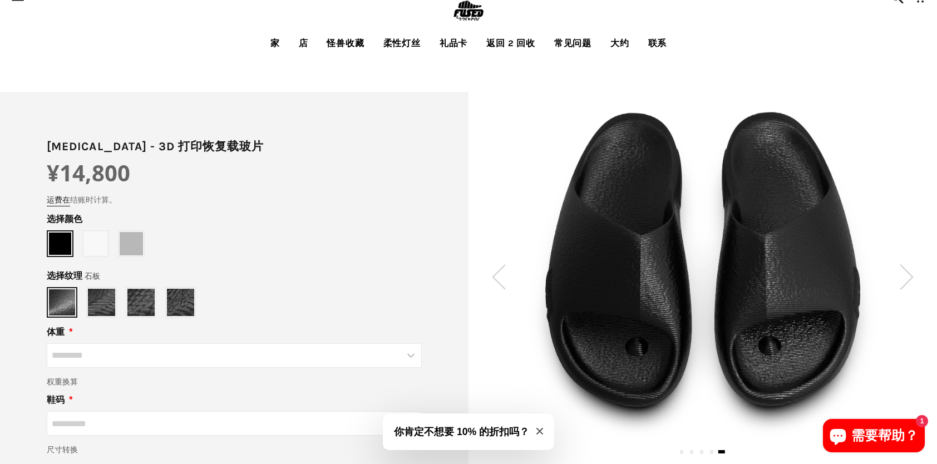
click at [499, 277] on img at bounding box center [499, 276] width 14 height 25
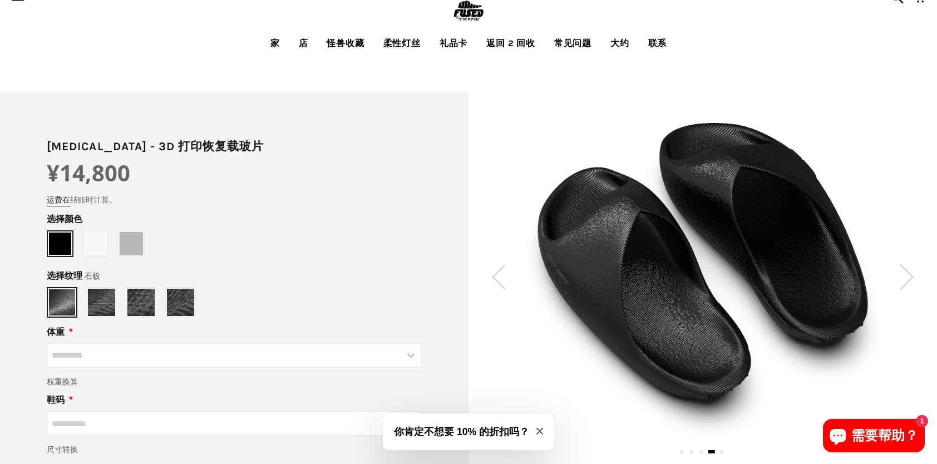
click at [499, 277] on img at bounding box center [499, 276] width 14 height 25
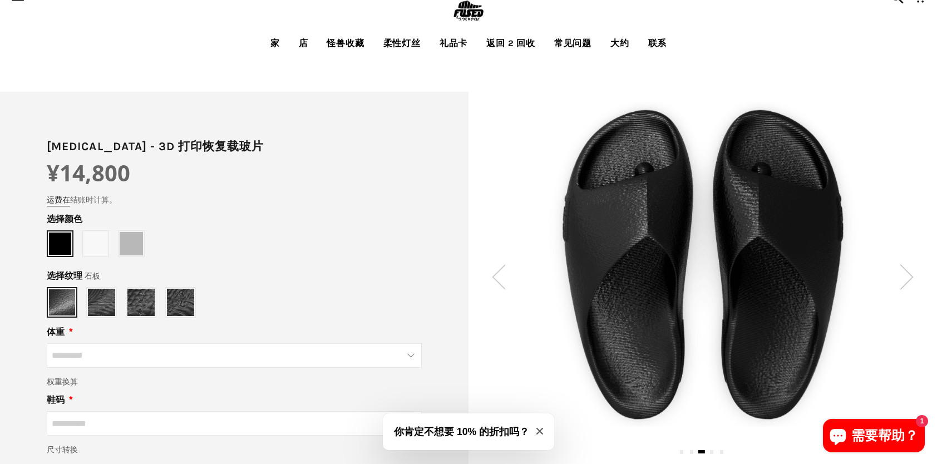
click at [499, 277] on img at bounding box center [499, 276] width 14 height 25
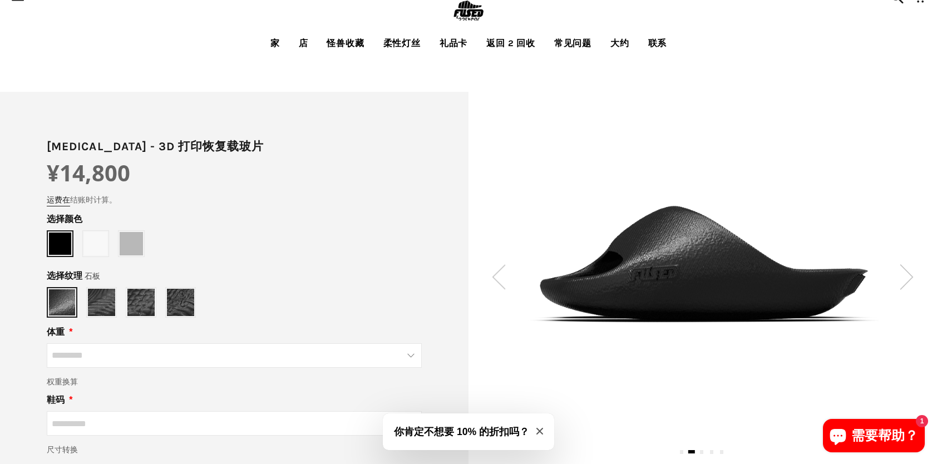
click at [499, 277] on img at bounding box center [499, 276] width 14 height 25
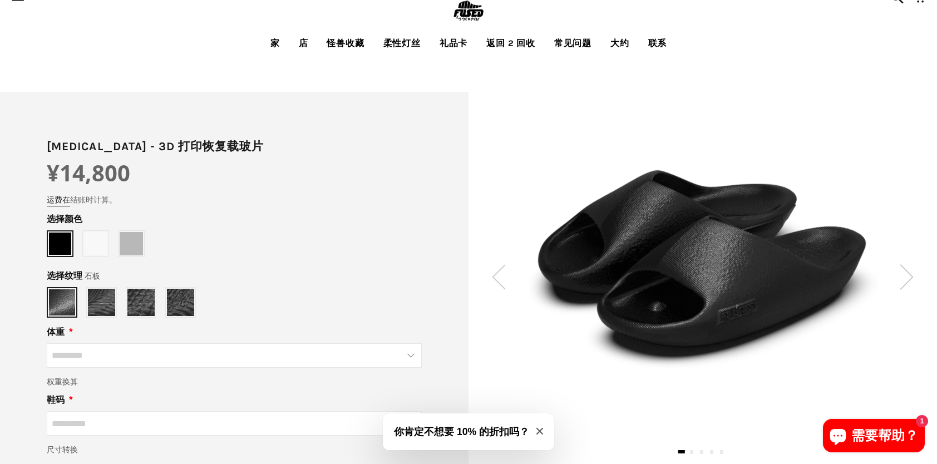
click at [499, 277] on img at bounding box center [499, 276] width 14 height 25
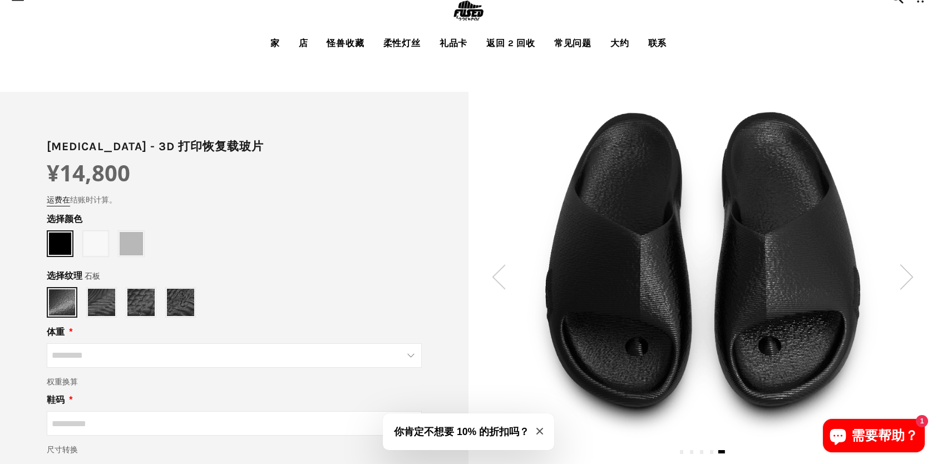
click at [499, 277] on img at bounding box center [499, 276] width 14 height 25
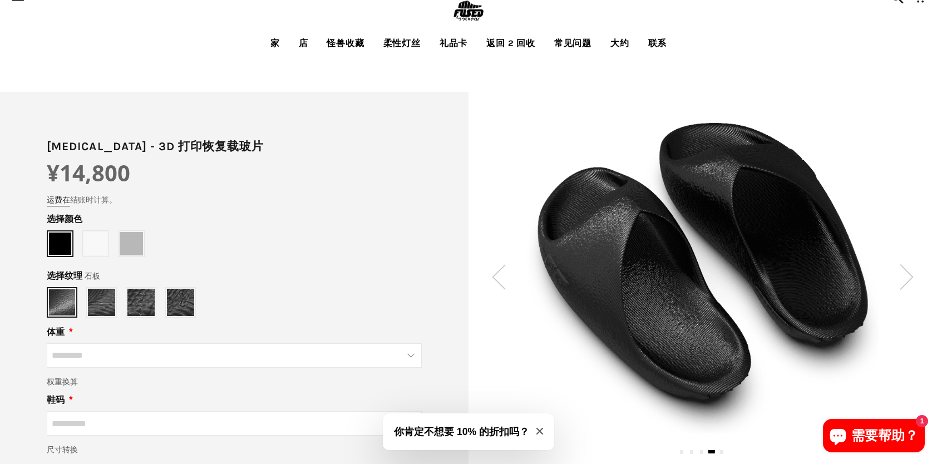
click at [499, 277] on img at bounding box center [499, 276] width 14 height 25
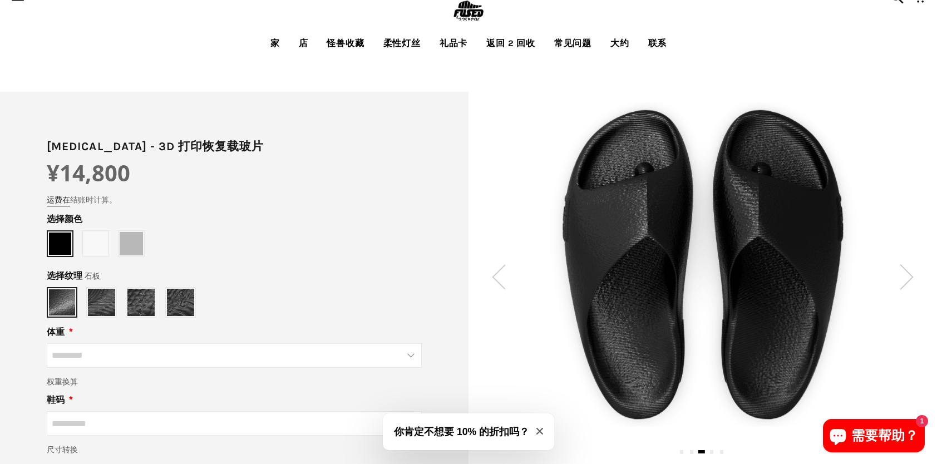
click at [499, 277] on img at bounding box center [499, 276] width 14 height 25
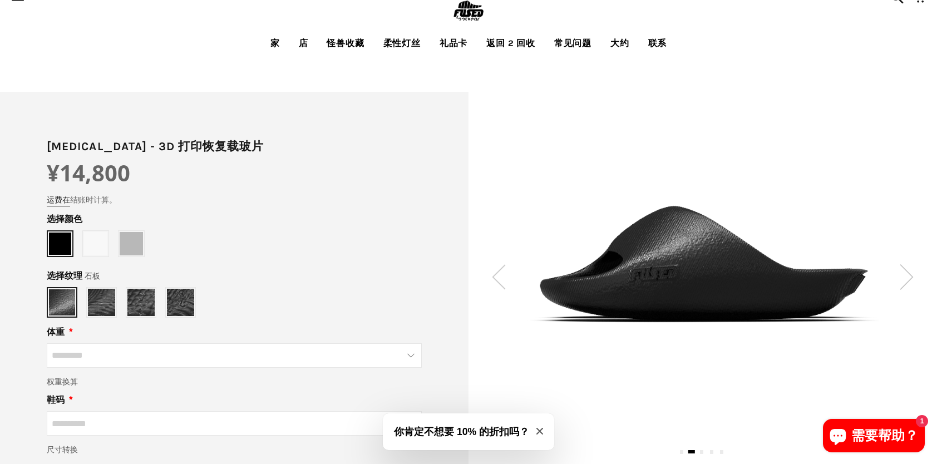
click at [499, 277] on img at bounding box center [499, 276] width 14 height 25
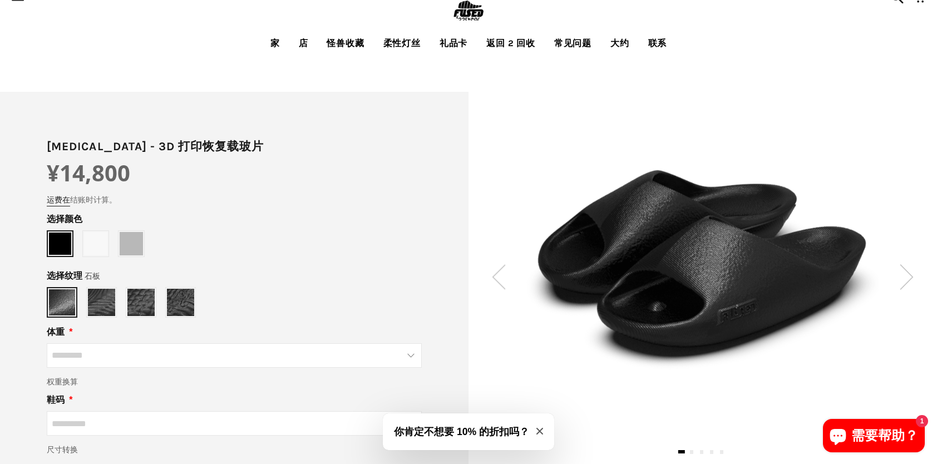
click at [499, 277] on img at bounding box center [499, 276] width 14 height 25
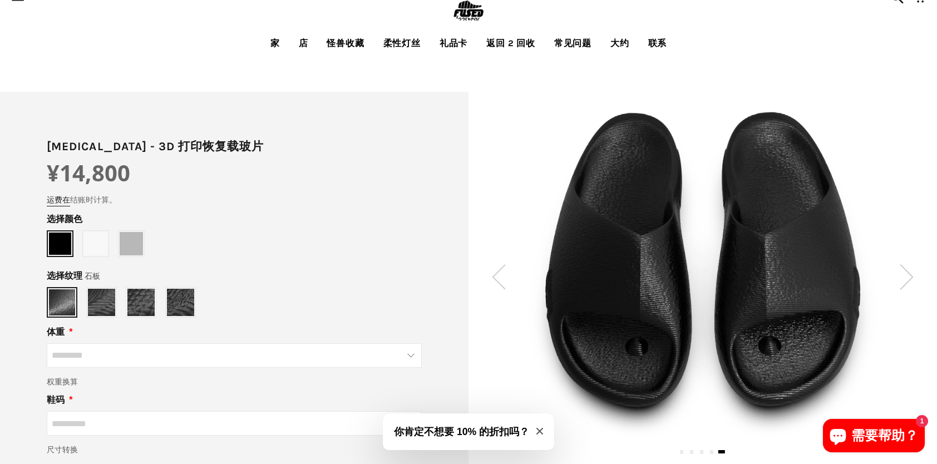
click at [499, 277] on img at bounding box center [499, 276] width 14 height 25
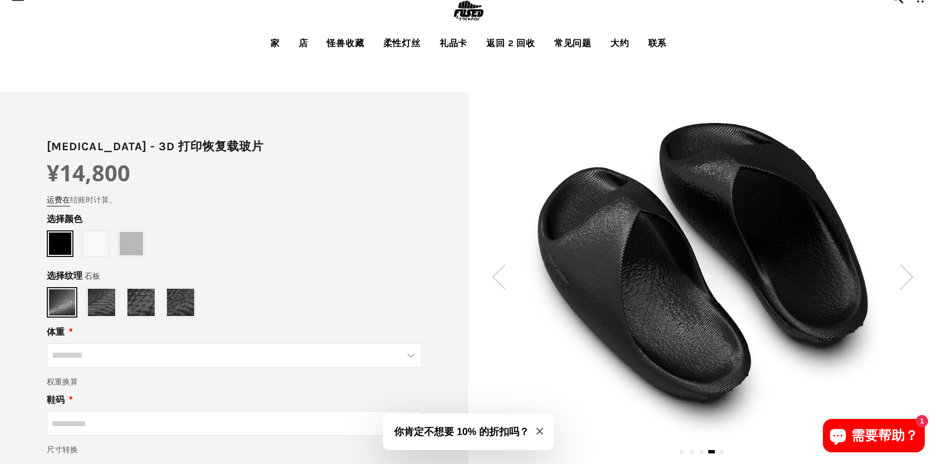
click at [499, 277] on img at bounding box center [499, 276] width 14 height 25
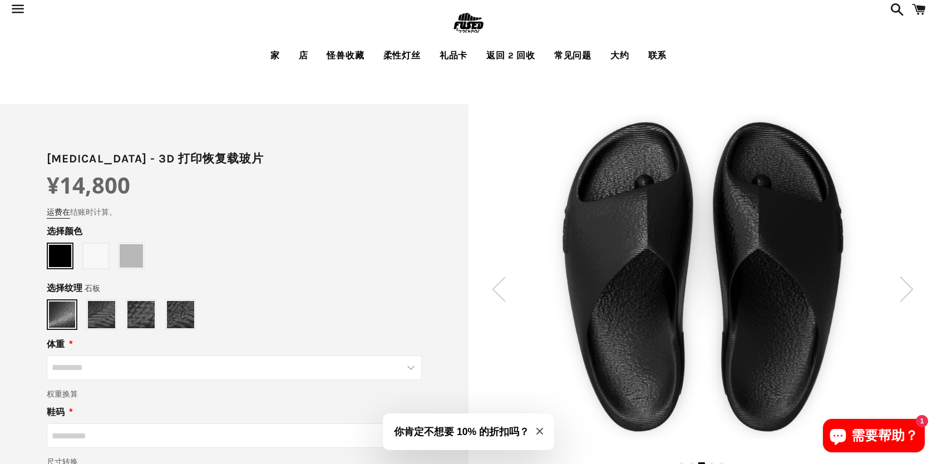
scroll to position [0, 0]
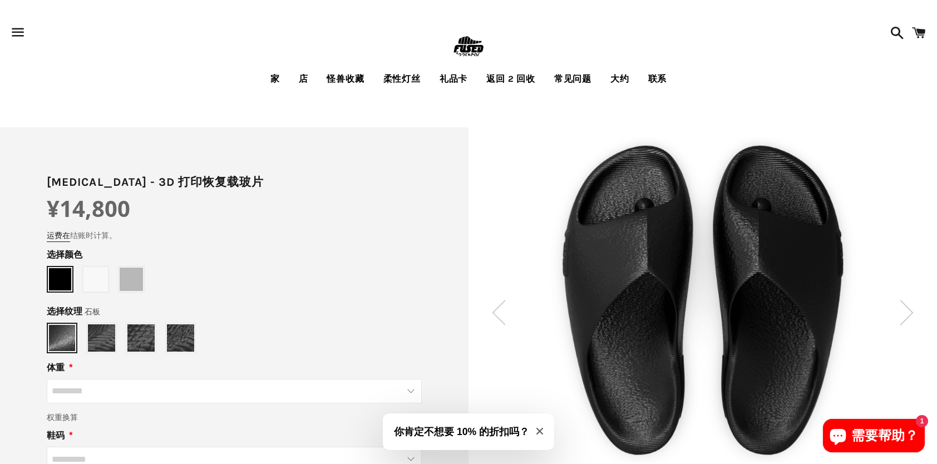
click at [416, 392] on input "体重" at bounding box center [234, 391] width 375 height 24
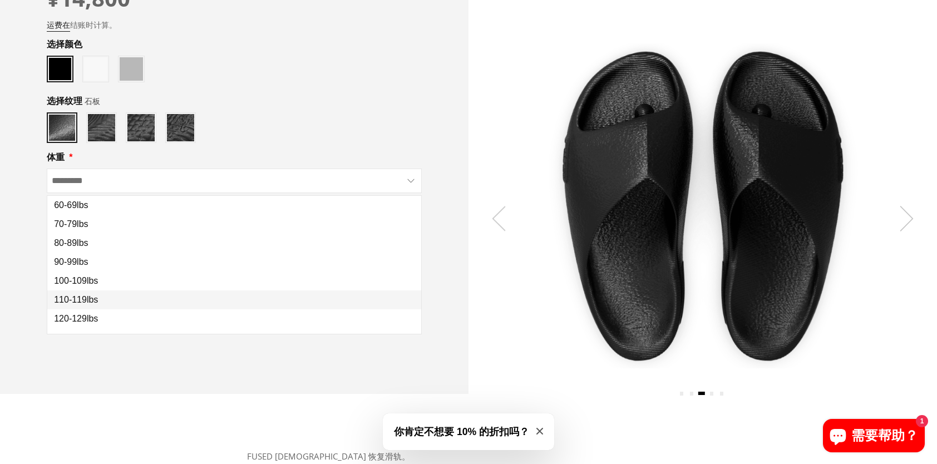
scroll to position [223, 0]
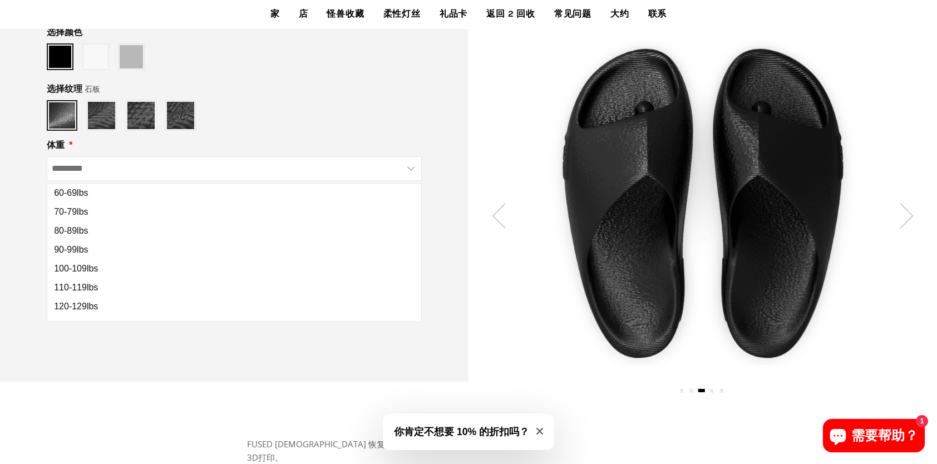
click at [396, 174] on input "体重" at bounding box center [234, 168] width 375 height 24
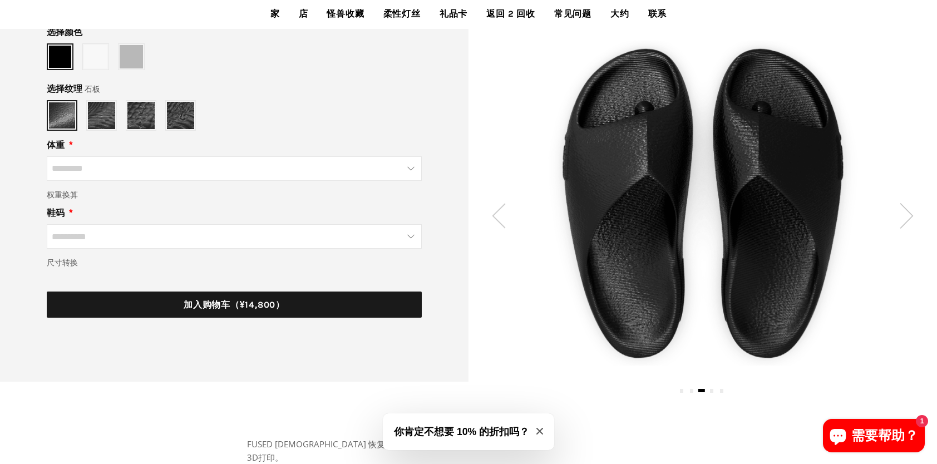
click at [402, 229] on input "鞋码" at bounding box center [234, 236] width 375 height 24
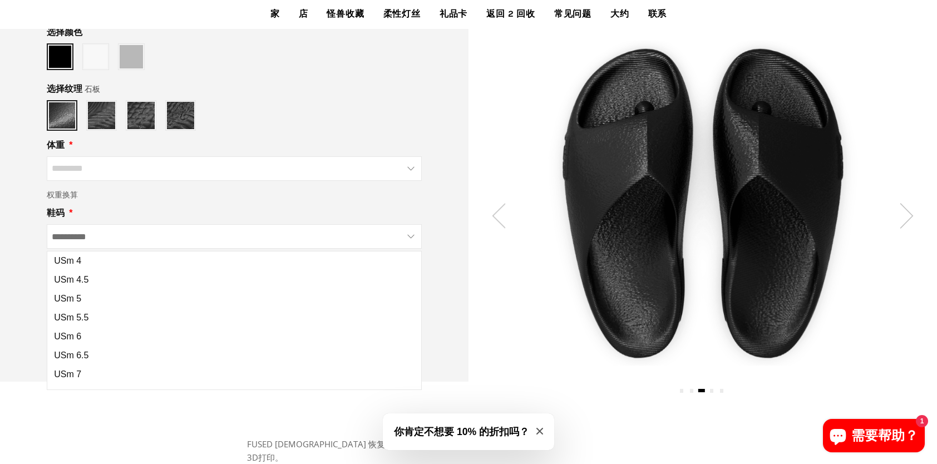
click at [402, 229] on input "鞋码" at bounding box center [234, 236] width 375 height 24
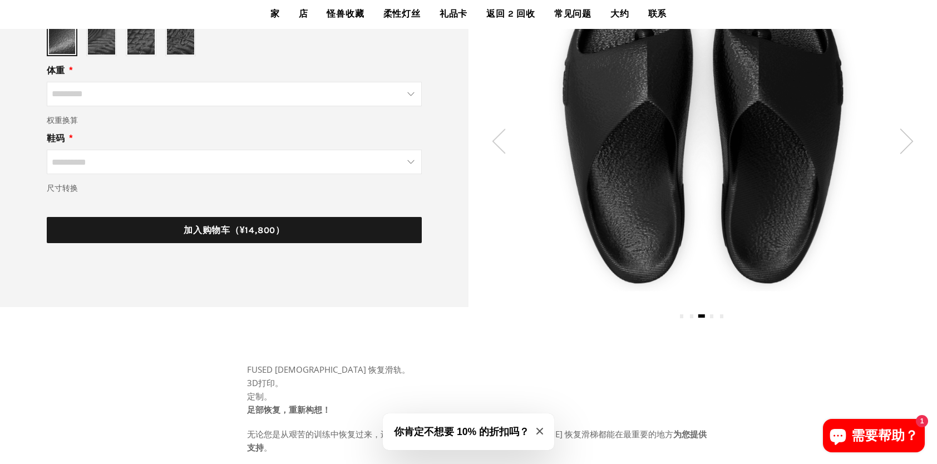
scroll to position [278, 0]
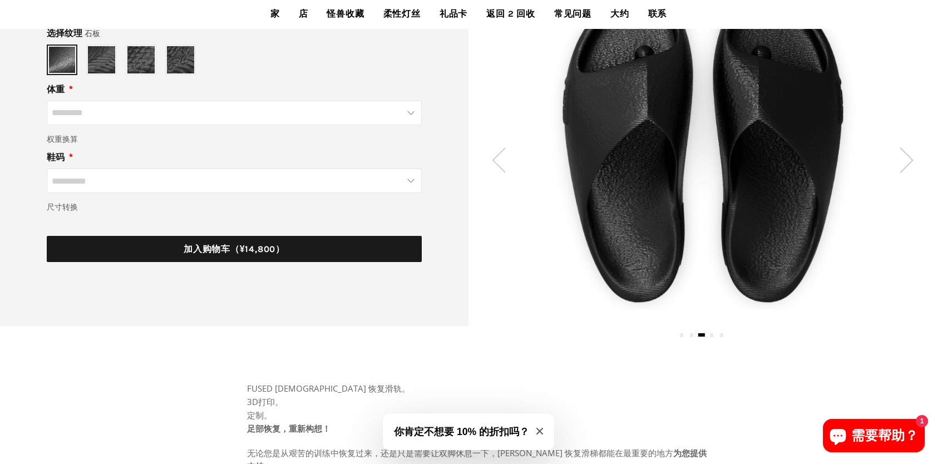
click at [318, 190] on input "鞋码" at bounding box center [234, 181] width 375 height 24
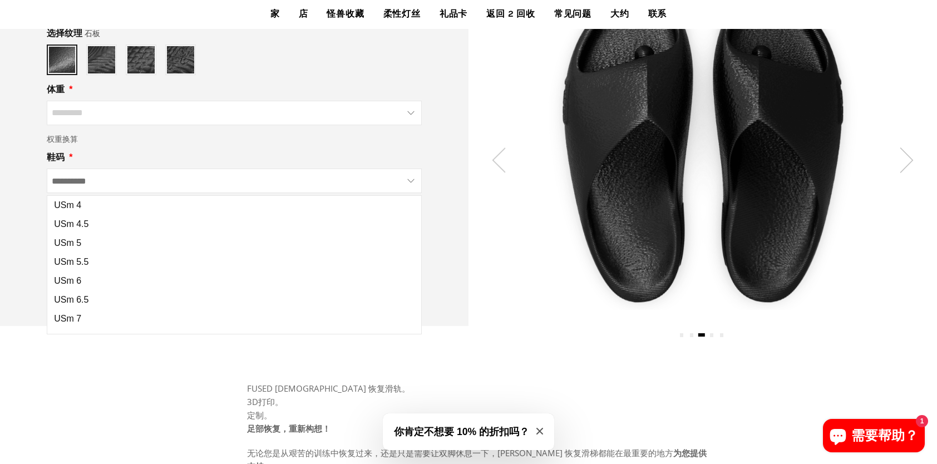
click at [317, 189] on input "鞋码" at bounding box center [234, 181] width 375 height 24
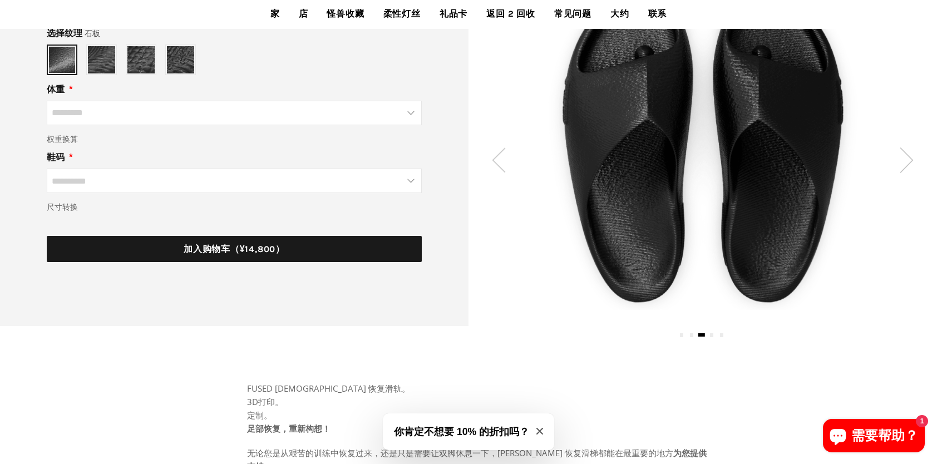
click at [382, 115] on input "体重" at bounding box center [234, 113] width 375 height 24
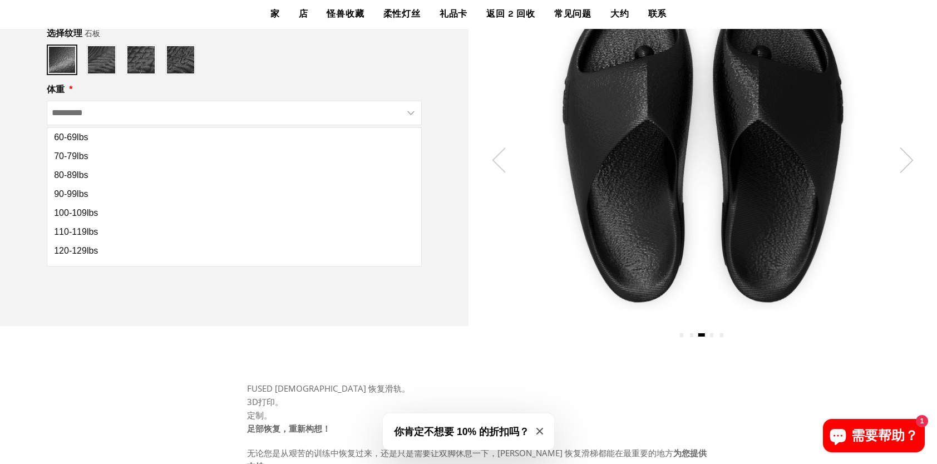
click at [382, 115] on input "体重" at bounding box center [234, 113] width 375 height 24
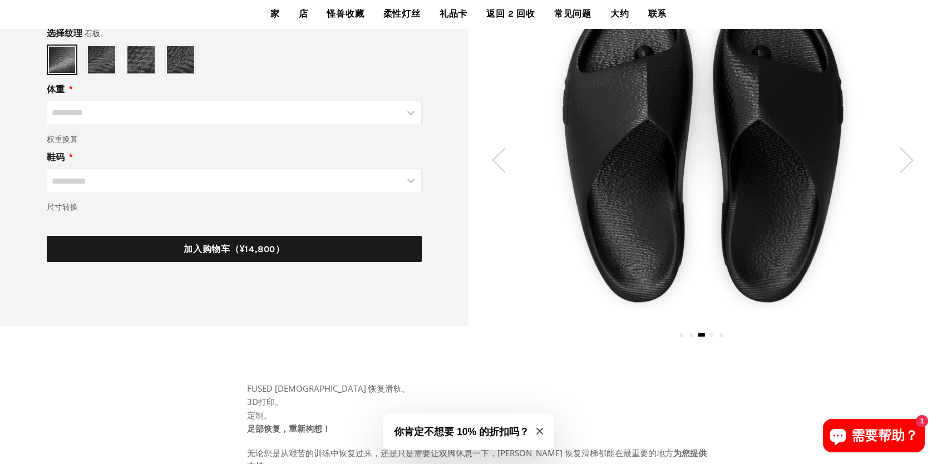
click at [382, 115] on input "体重" at bounding box center [234, 113] width 375 height 24
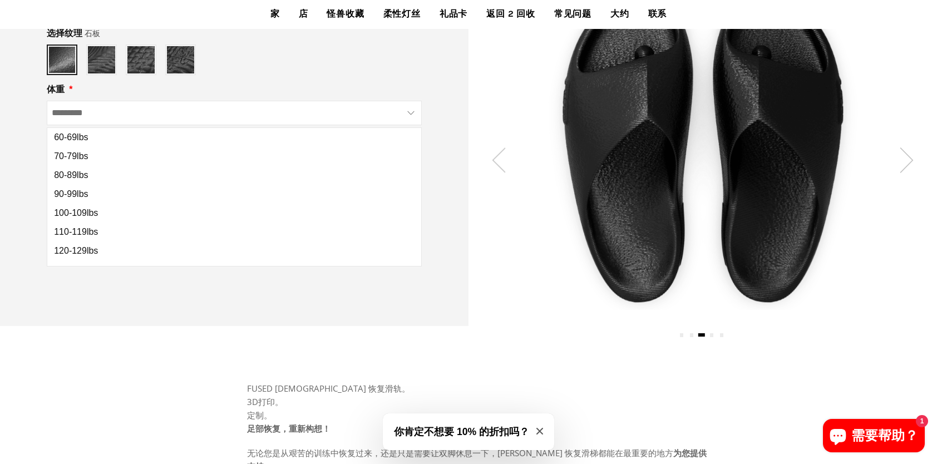
click at [382, 115] on input "体重" at bounding box center [234, 113] width 375 height 24
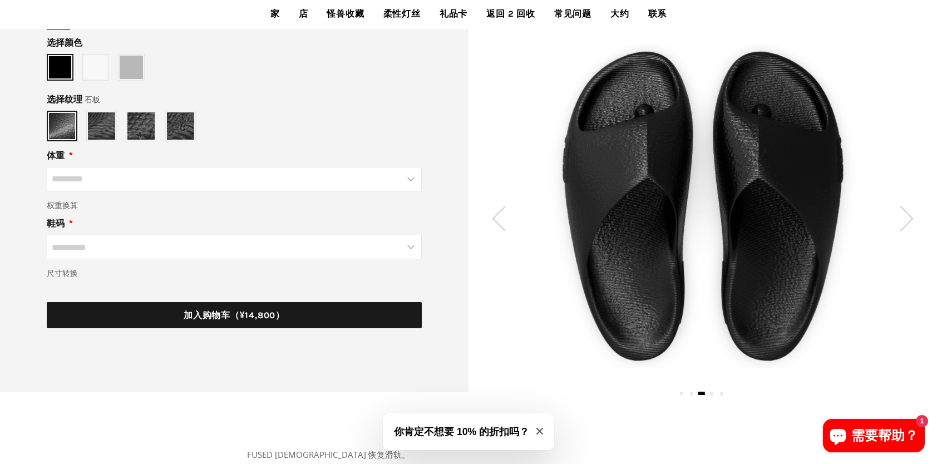
scroll to position [0, 0]
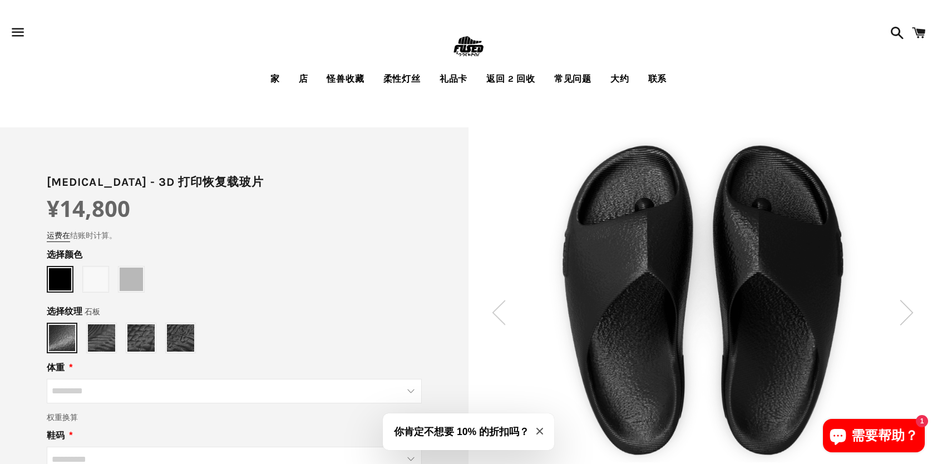
click at [908, 312] on img at bounding box center [907, 312] width 14 height 25
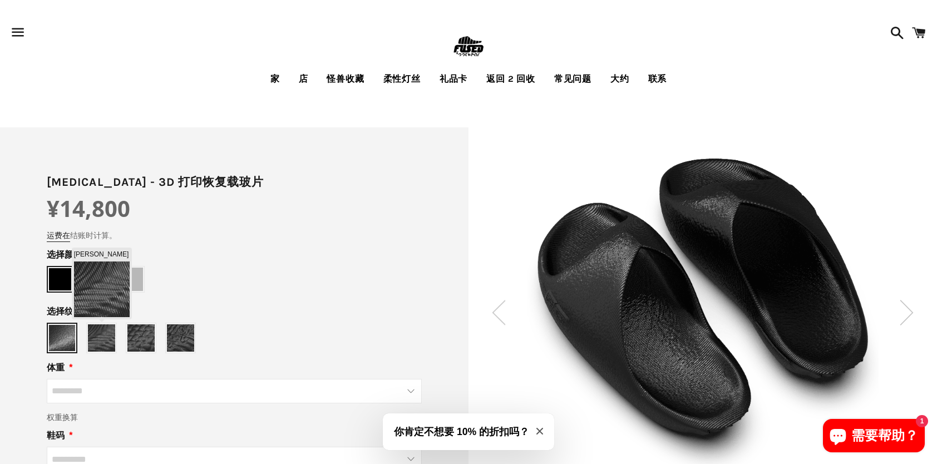
click at [104, 341] on img at bounding box center [101, 337] width 27 height 27
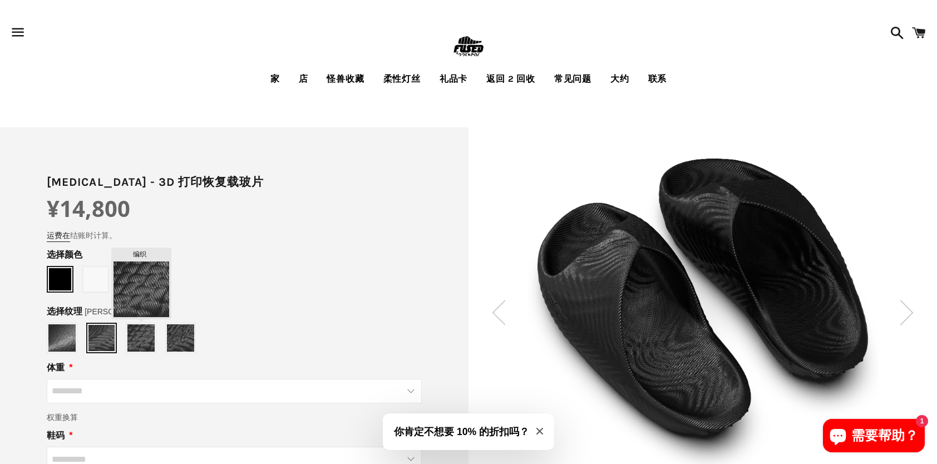
click at [139, 339] on img at bounding box center [140, 337] width 27 height 27
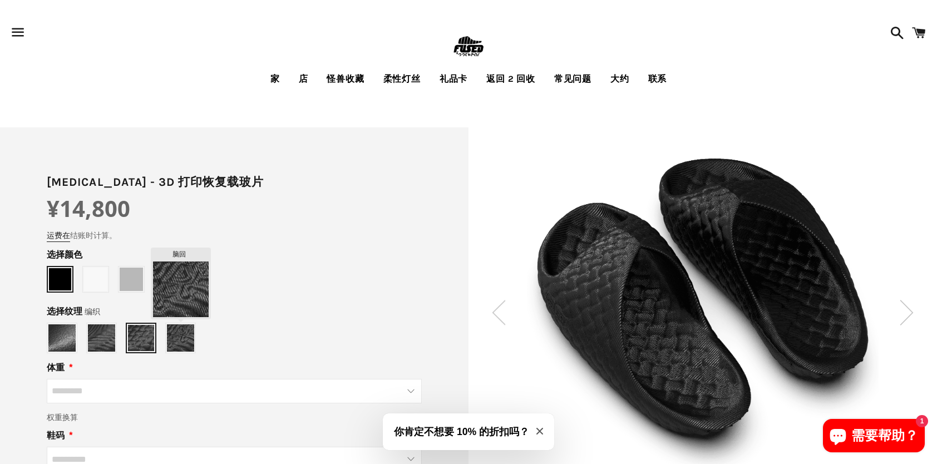
type input "****"
click at [183, 338] on img at bounding box center [180, 337] width 27 height 27
click at [291, 297] on div "选择颜色" at bounding box center [234, 273] width 375 height 51
click at [305, 75] on link "店" at bounding box center [304, 79] width 26 height 28
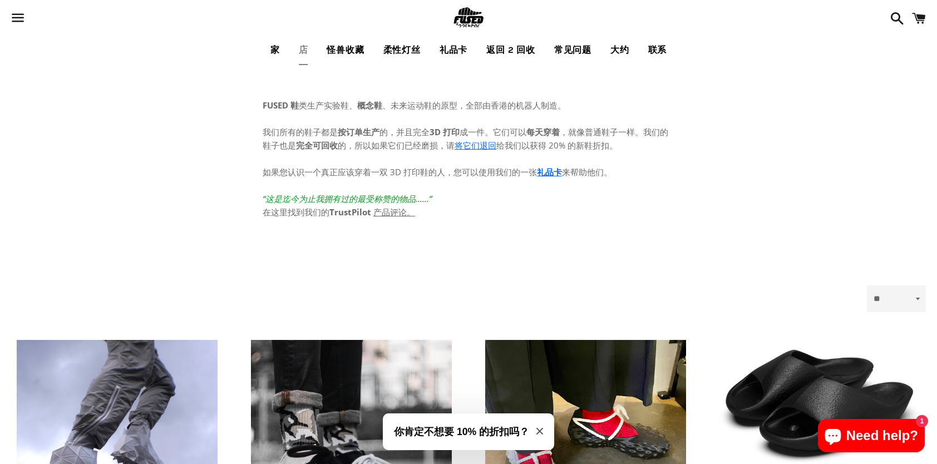
click at [275, 46] on link "家" at bounding box center [275, 50] width 26 height 28
